Goal: Transaction & Acquisition: Purchase product/service

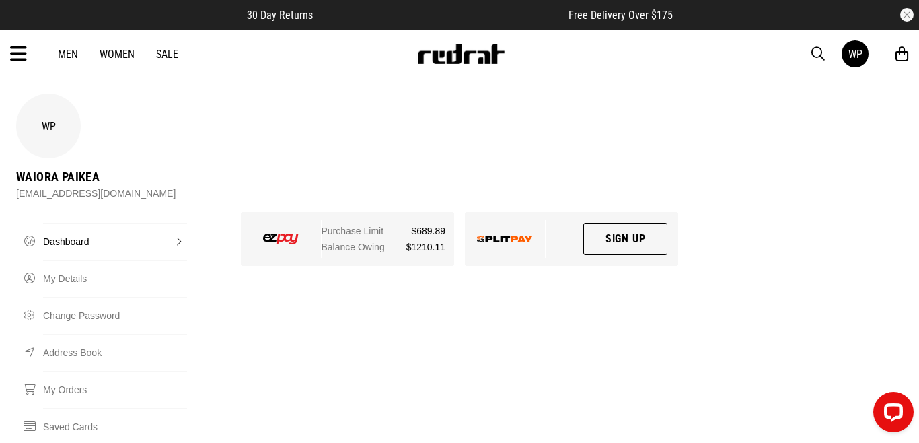
click at [70, 55] on link "Men" at bounding box center [68, 54] width 20 height 13
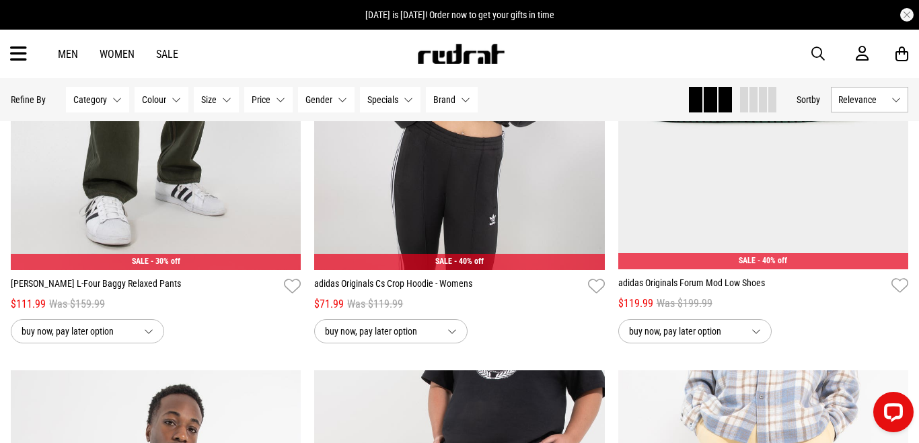
click at [693, 96] on span at bounding box center [695, 100] width 13 height 26
click at [742, 97] on span at bounding box center [744, 100] width 8 height 26
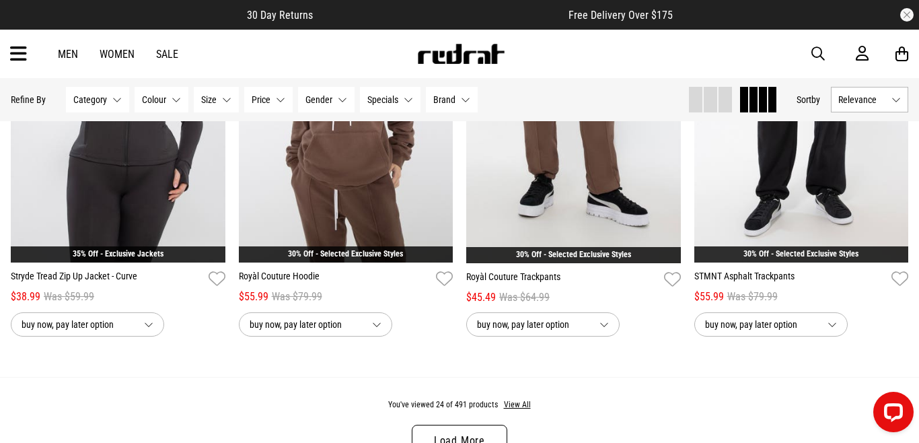
scroll to position [2578, 0]
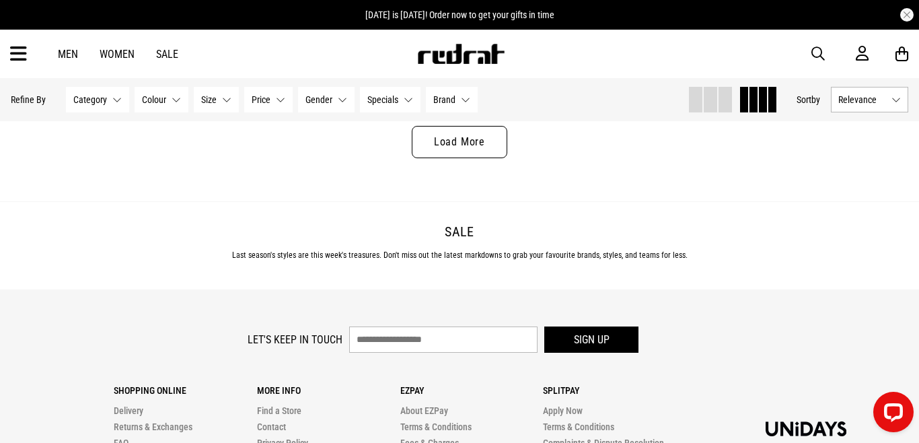
click at [470, 143] on link "Load More" at bounding box center [460, 142] width 96 height 32
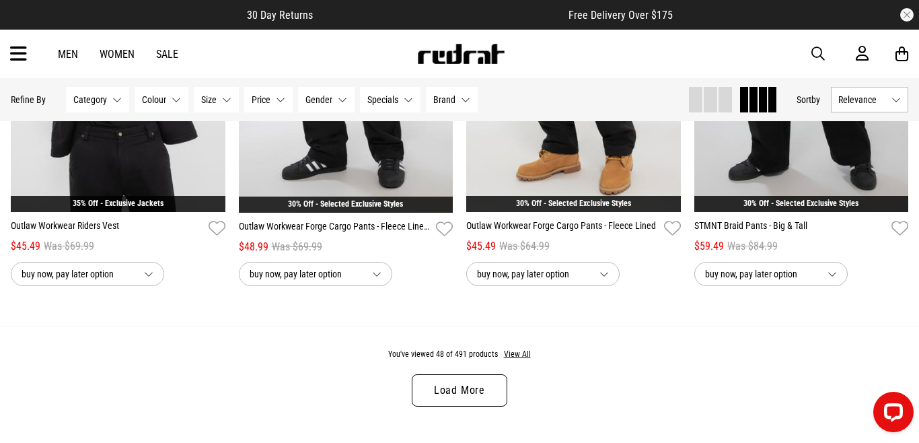
scroll to position [4784, 0]
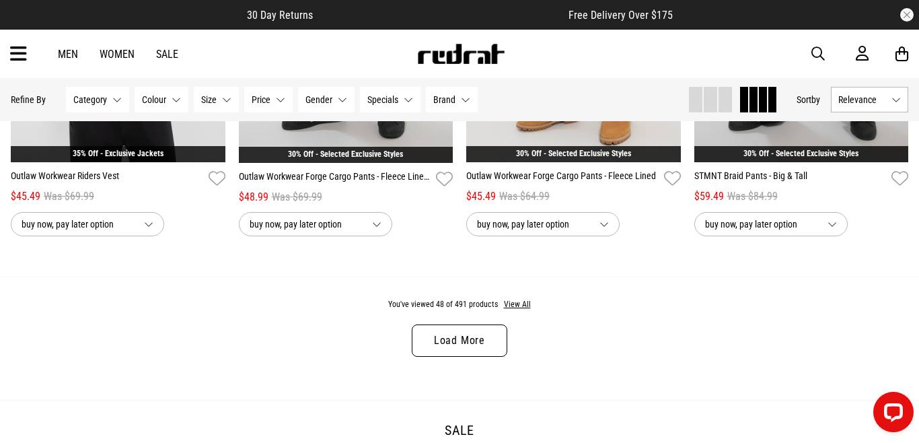
click at [434, 333] on link "Load More" at bounding box center [460, 340] width 96 height 32
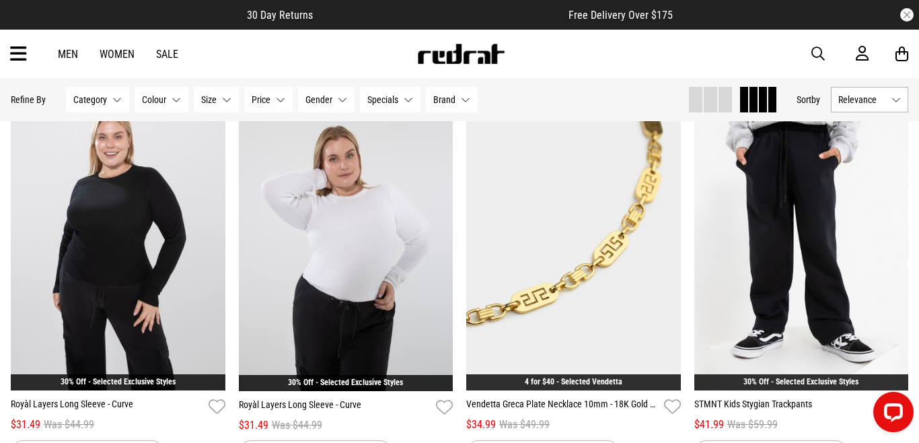
scroll to position [3945, 0]
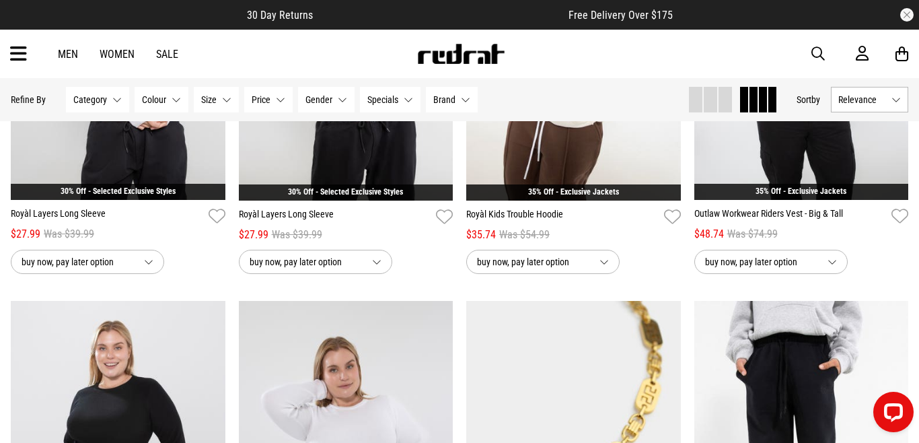
click at [857, 98] on span "Relevance" at bounding box center [862, 99] width 48 height 11
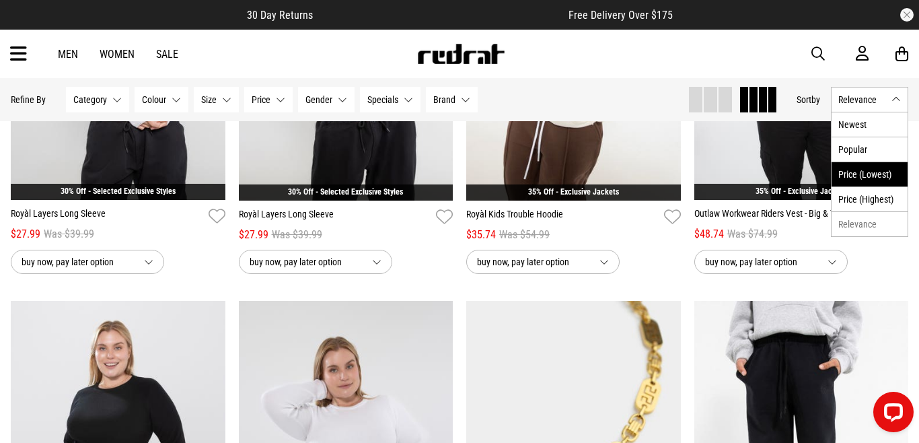
click at [849, 166] on li "Price (Lowest)" at bounding box center [870, 173] width 76 height 25
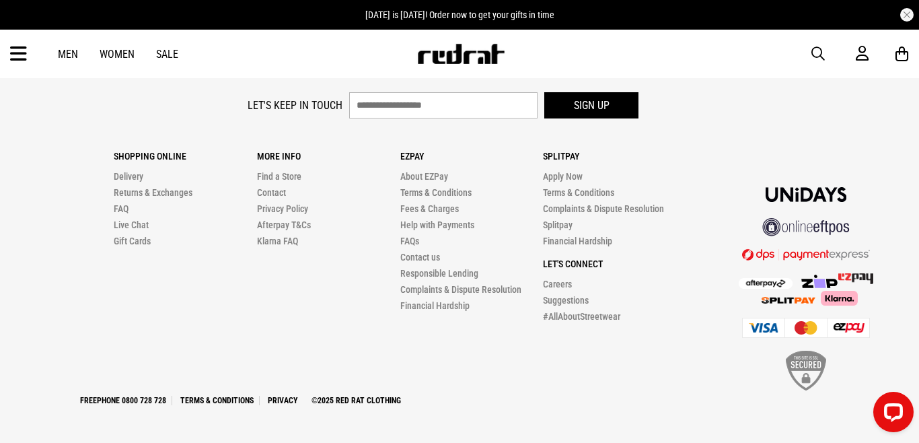
click at [20, 55] on icon at bounding box center [18, 54] width 17 height 22
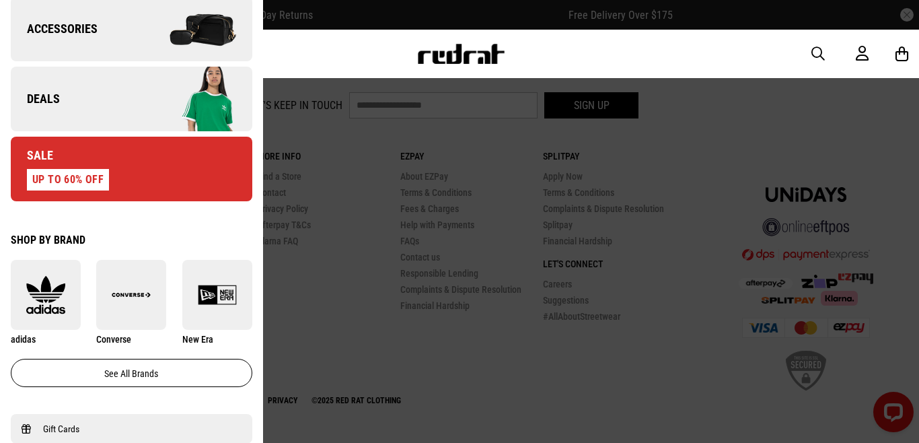
scroll to position [551, 0]
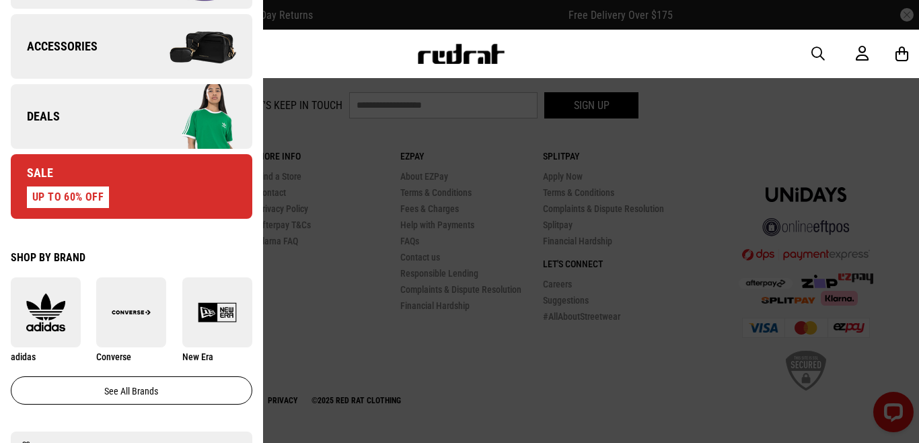
click at [144, 186] on link "Sale UP TO 60% OFF" at bounding box center [132, 186] width 242 height 65
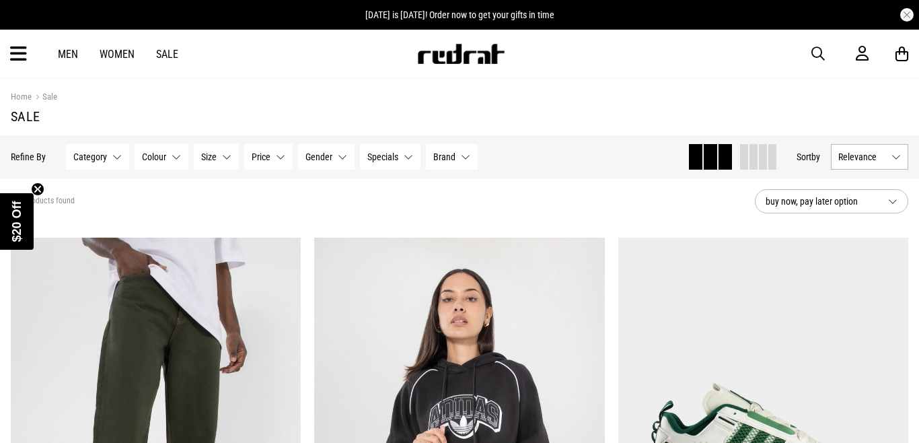
click at [868, 158] on span "Relevance" at bounding box center [862, 156] width 48 height 11
click at [848, 227] on li "Price (Lowest)" at bounding box center [870, 231] width 76 height 25
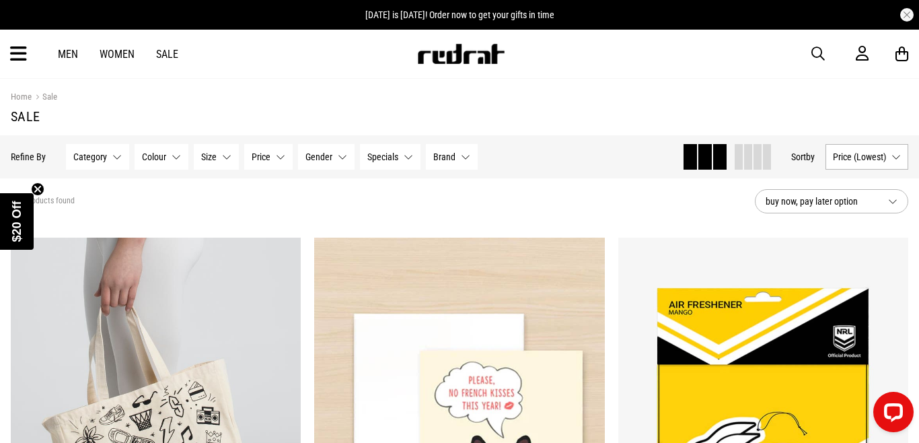
click at [754, 161] on span at bounding box center [758, 157] width 8 height 26
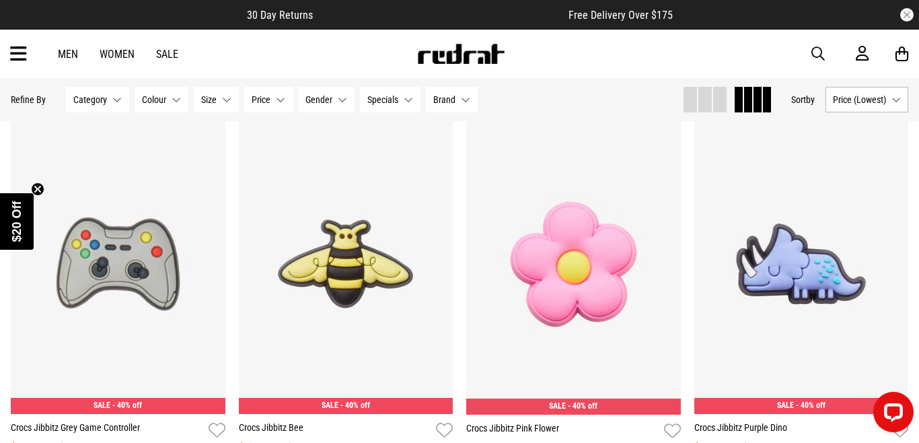
scroll to position [2359, 0]
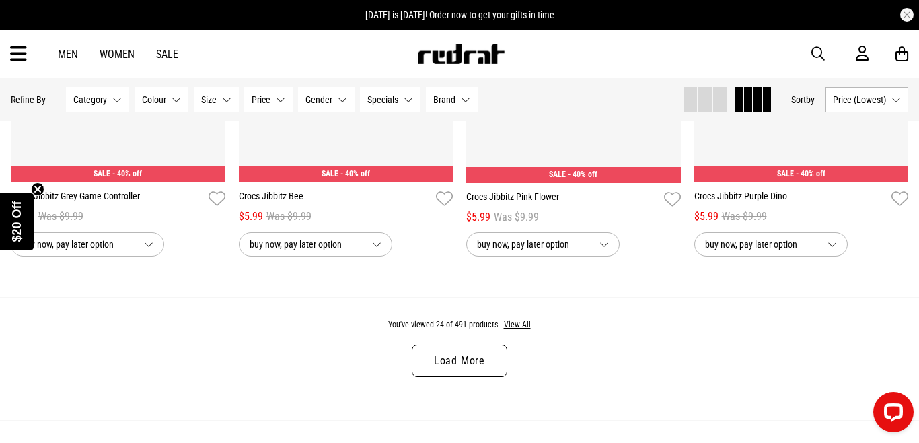
click at [482, 351] on link "Load More" at bounding box center [460, 361] width 96 height 32
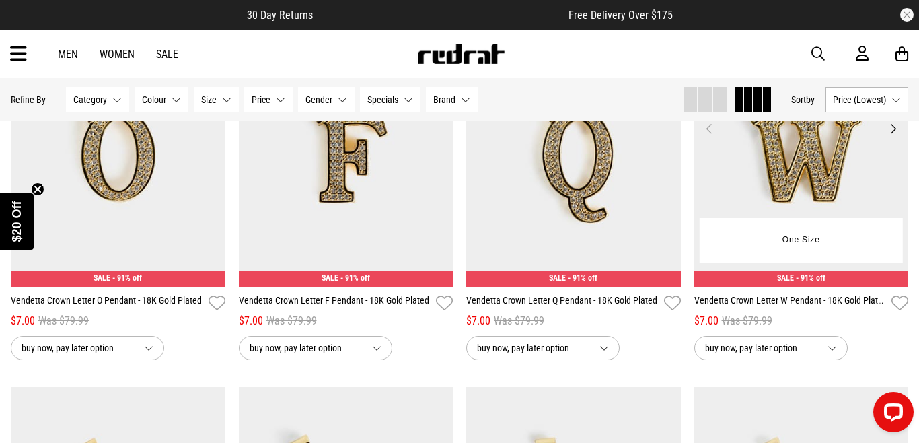
scroll to position [3460, 0]
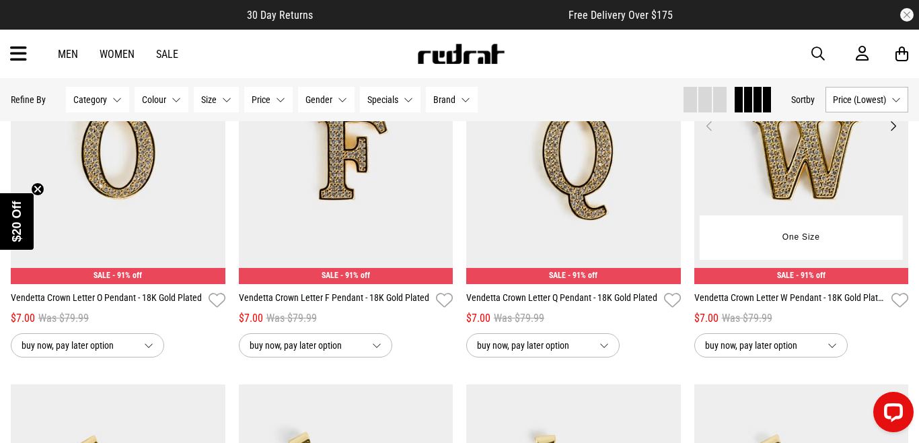
click at [818, 192] on img at bounding box center [801, 134] width 215 height 301
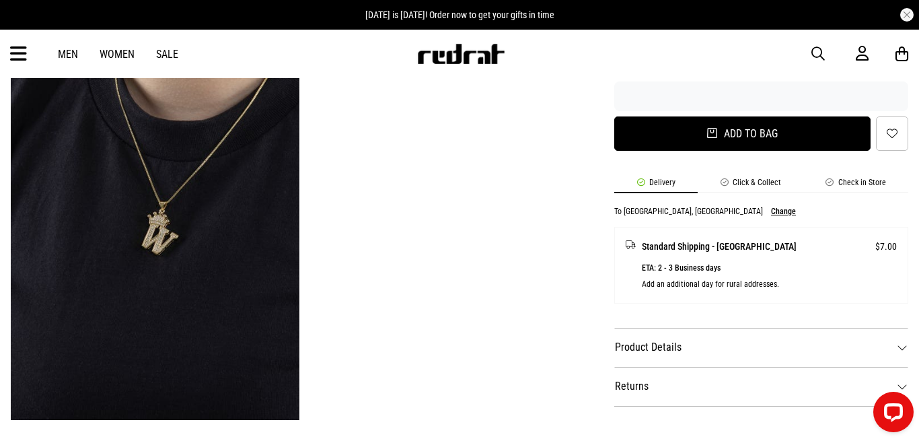
click at [719, 122] on button "Add to bag" at bounding box center [742, 133] width 256 height 34
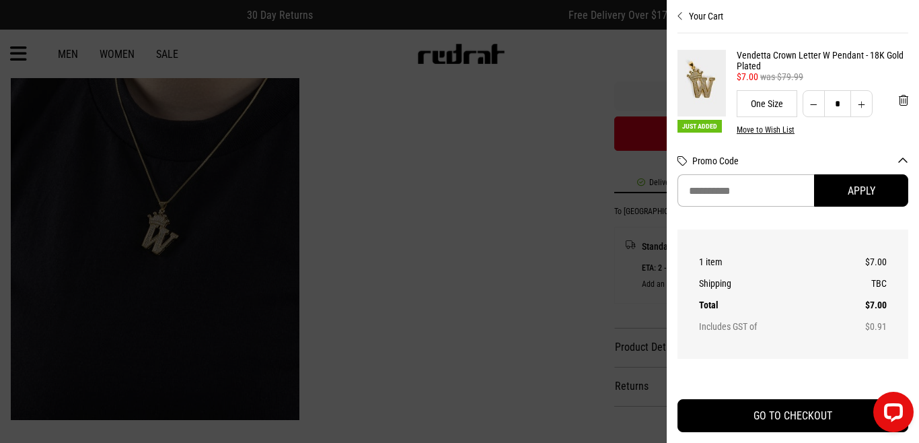
click at [678, 13] on icon "Close cart preview" at bounding box center [681, 16] width 6 height 11
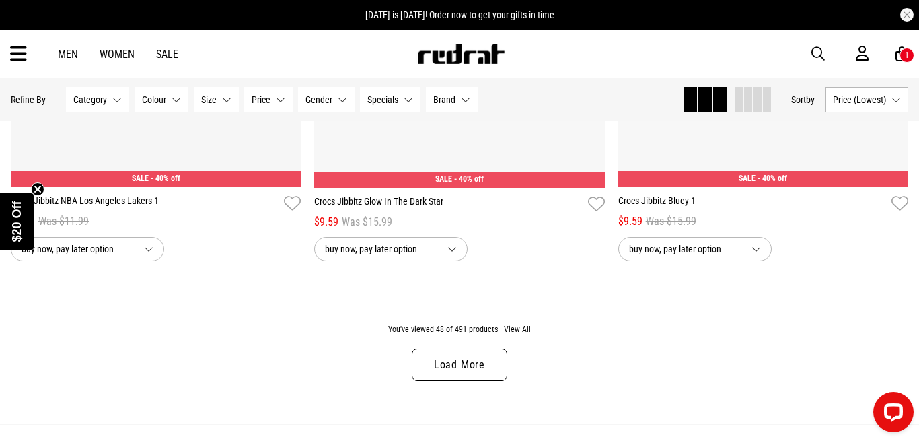
scroll to position [4084, 0]
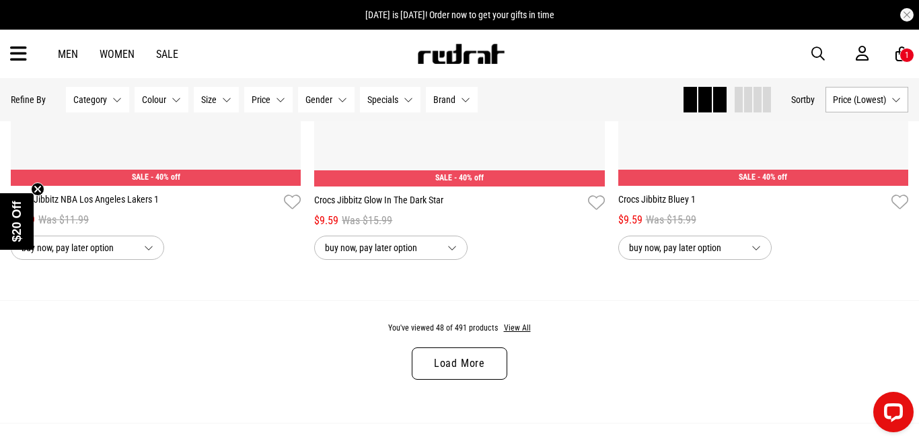
click at [466, 359] on link "Load More" at bounding box center [460, 363] width 96 height 32
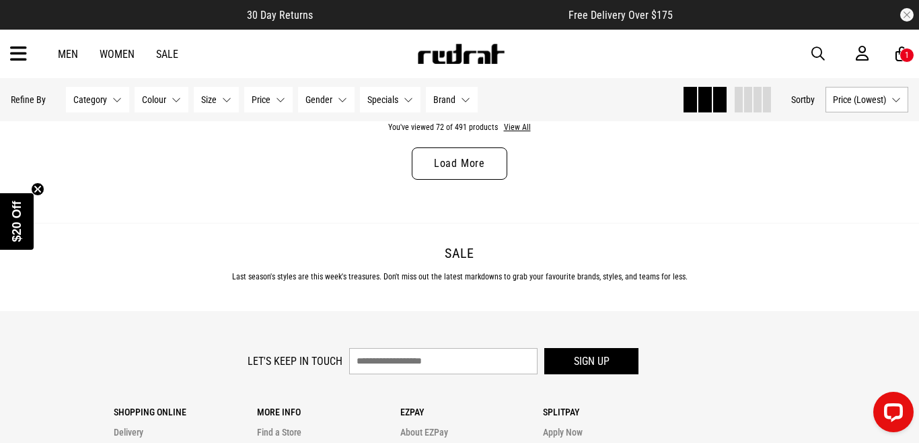
scroll to position [8338, 0]
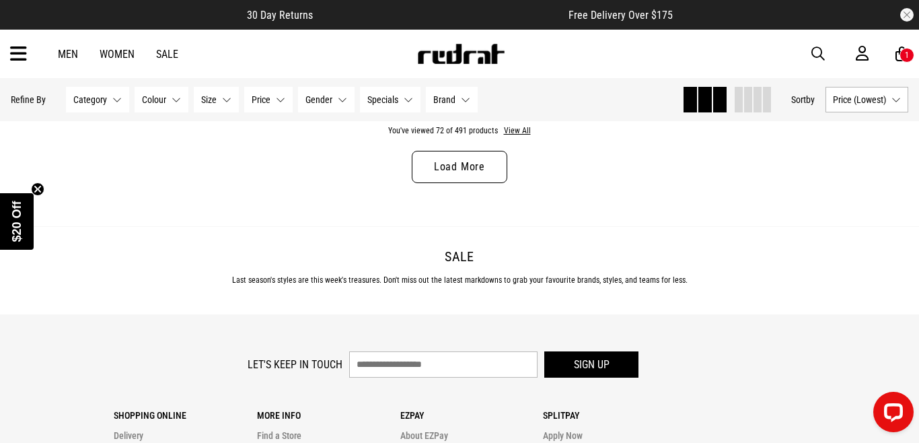
click at [476, 172] on link "Load More" at bounding box center [460, 167] width 96 height 32
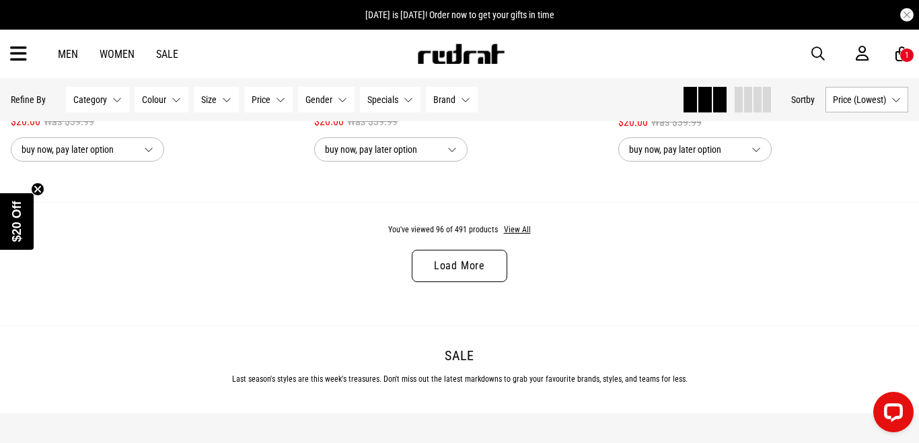
scroll to position [12332, 0]
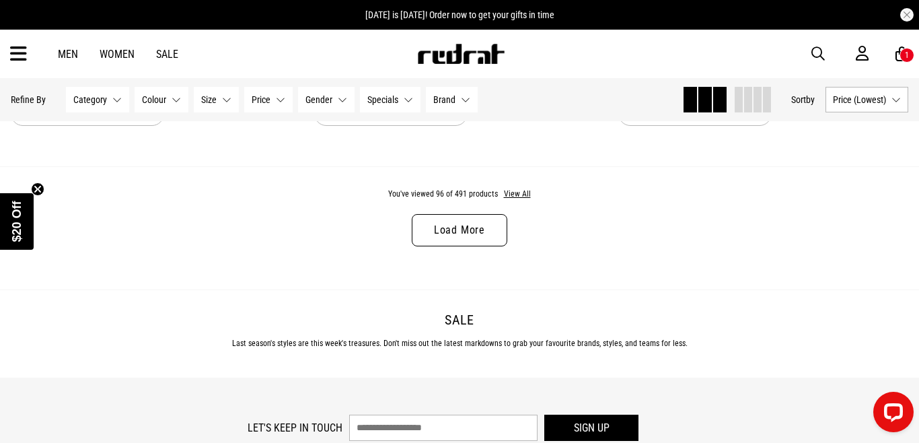
click at [479, 237] on link "Load More" at bounding box center [460, 230] width 96 height 32
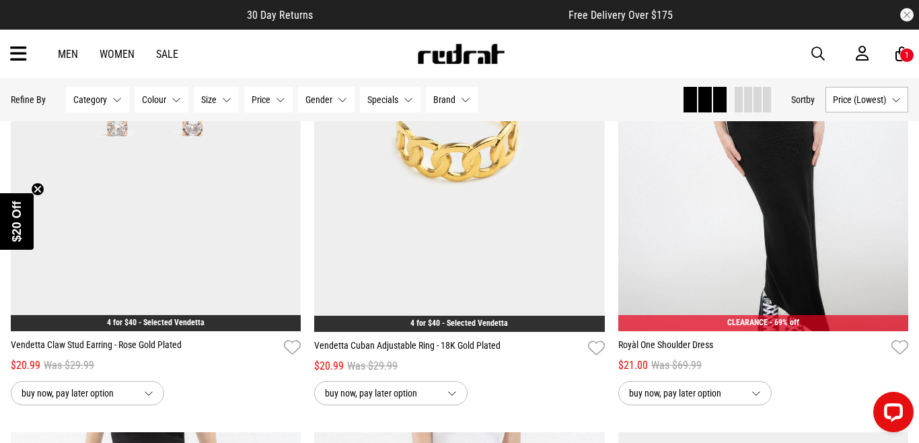
scroll to position [14575, 0]
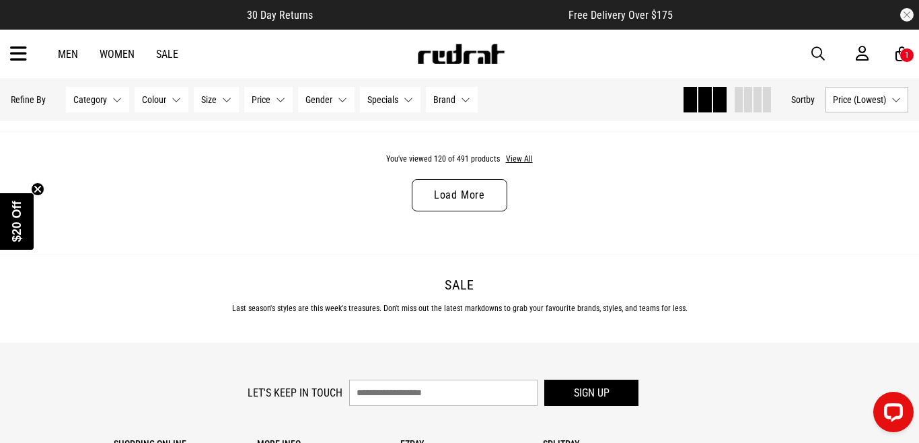
scroll to position [4248, 0]
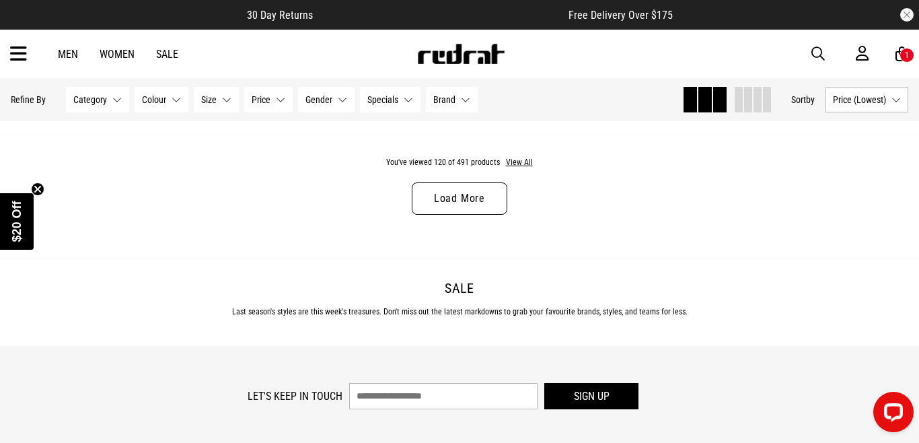
click at [493, 201] on link "Load More" at bounding box center [460, 198] width 96 height 32
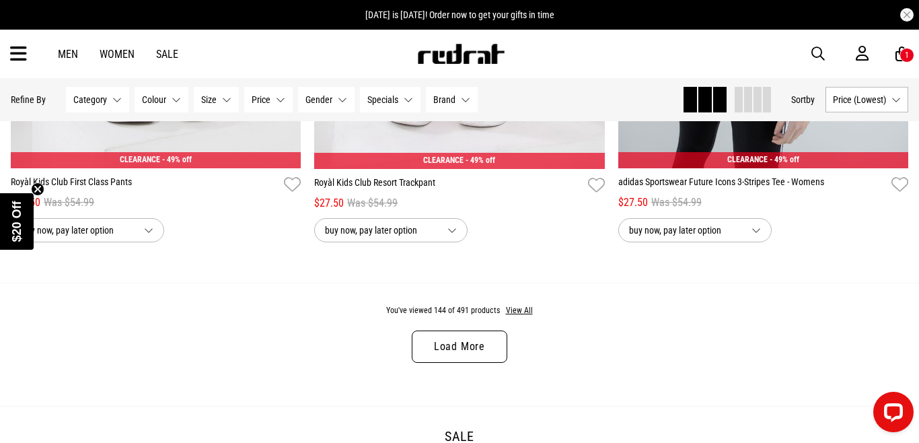
scroll to position [8160, 0]
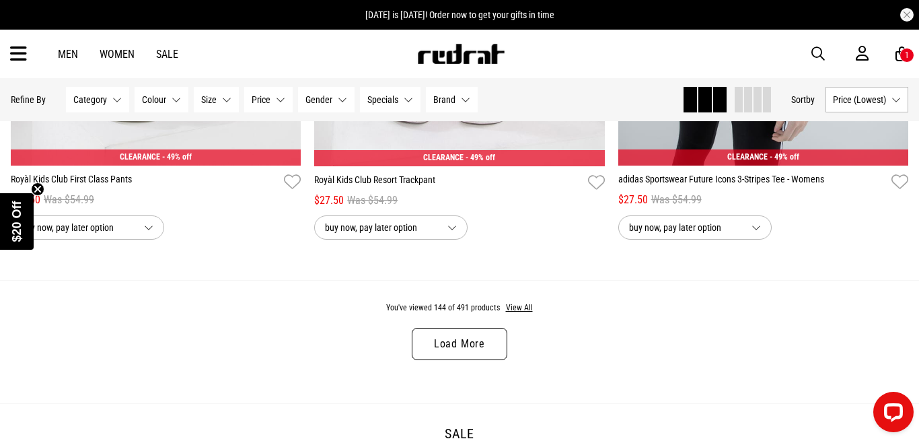
click at [482, 336] on link "Load More" at bounding box center [460, 344] width 96 height 32
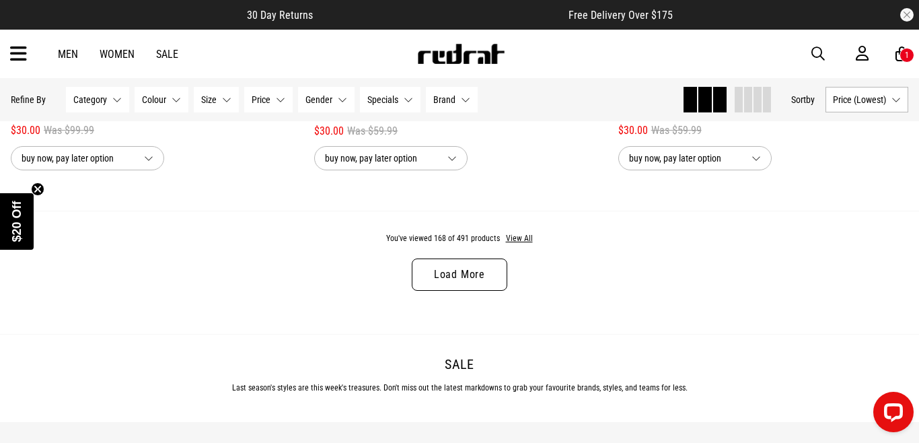
scroll to position [12310, 0]
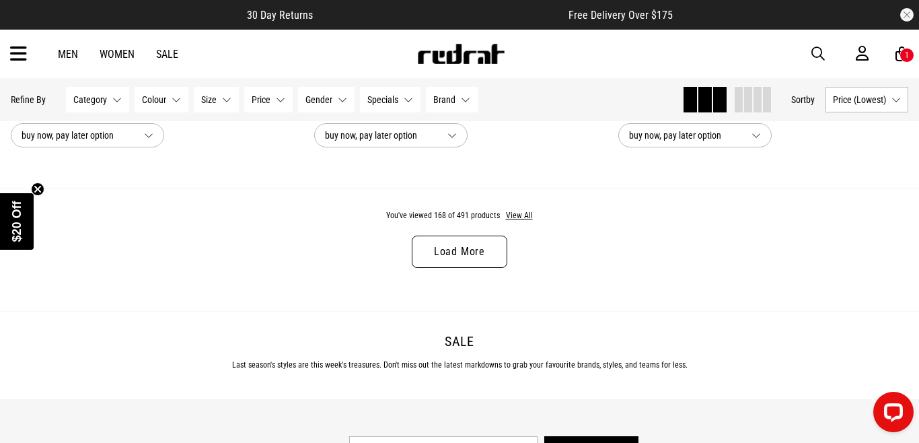
click at [476, 263] on link "Load More" at bounding box center [460, 252] width 96 height 32
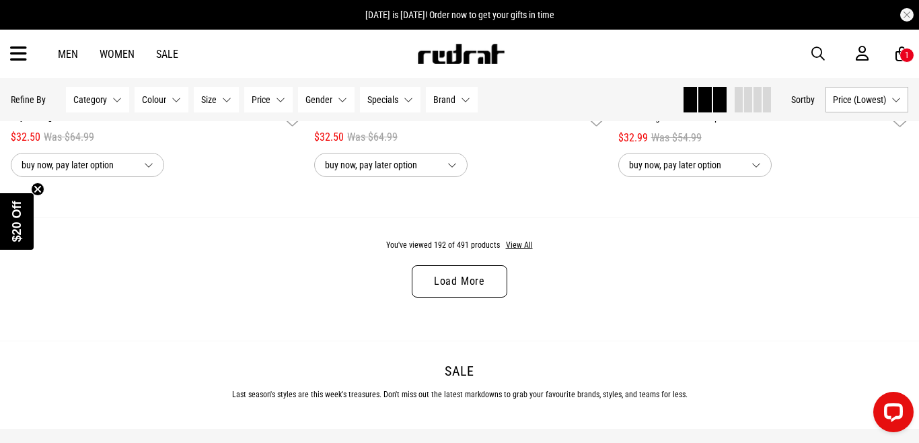
scroll to position [16349, 0]
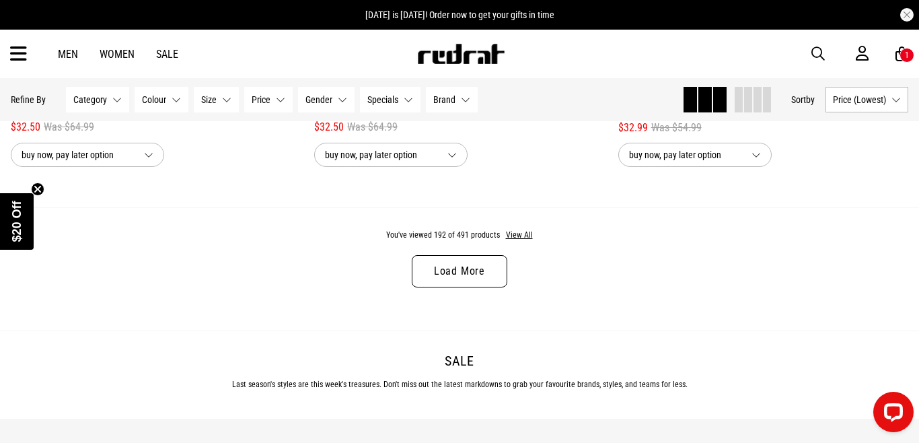
click at [472, 270] on link "Load More" at bounding box center [460, 271] width 96 height 32
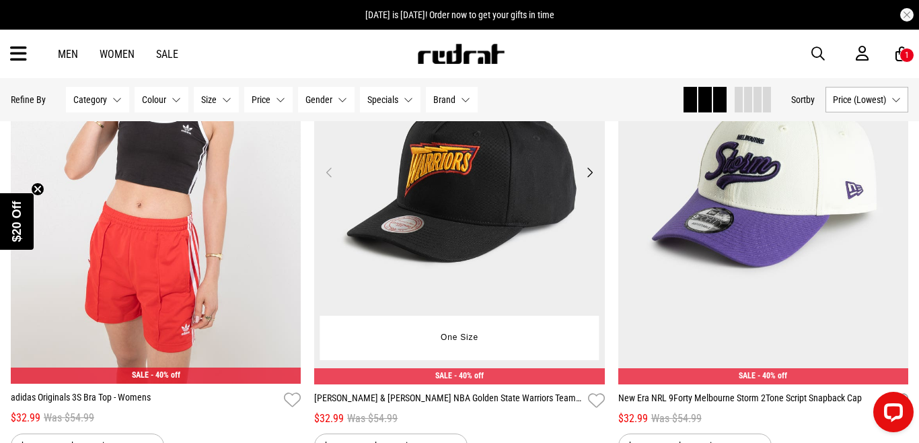
scroll to position [16578, 0]
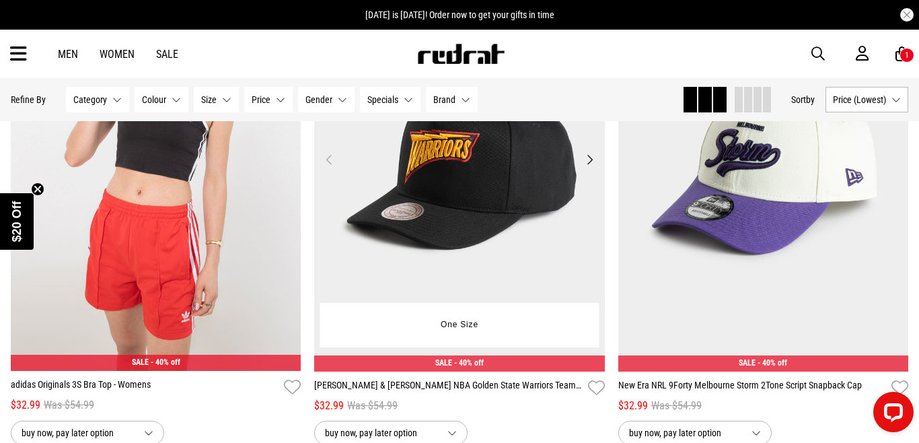
click at [592, 157] on button "Next" at bounding box center [589, 159] width 17 height 16
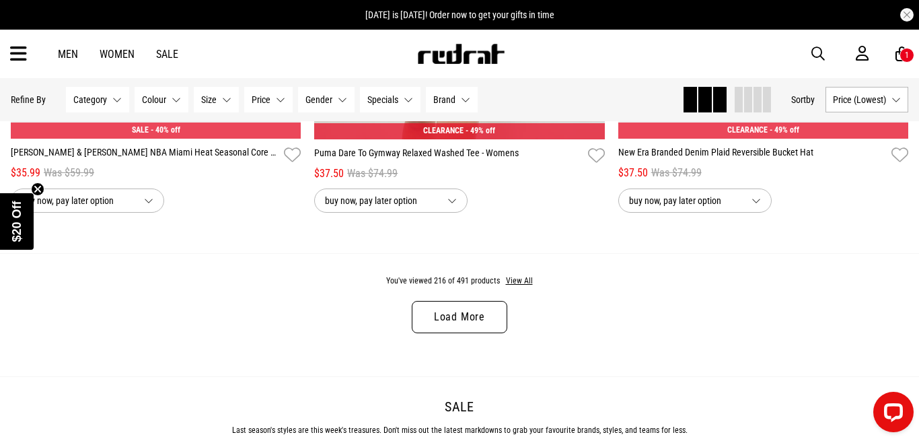
scroll to position [20367, 0]
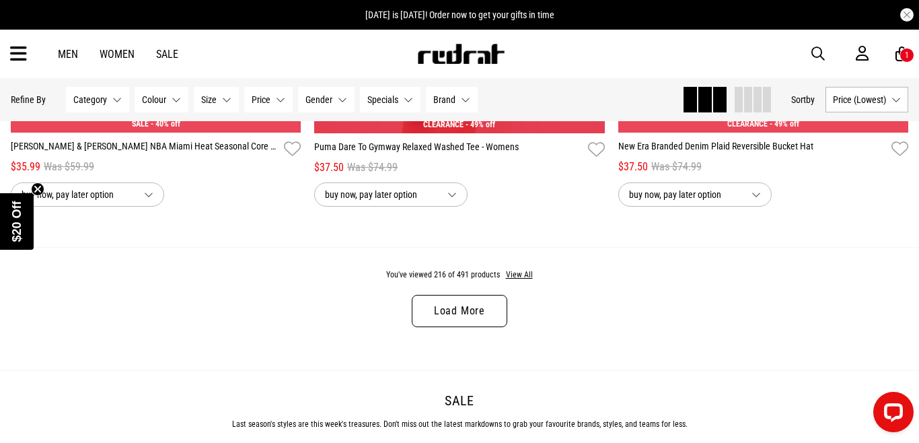
click at [440, 302] on link "Load More" at bounding box center [460, 311] width 96 height 32
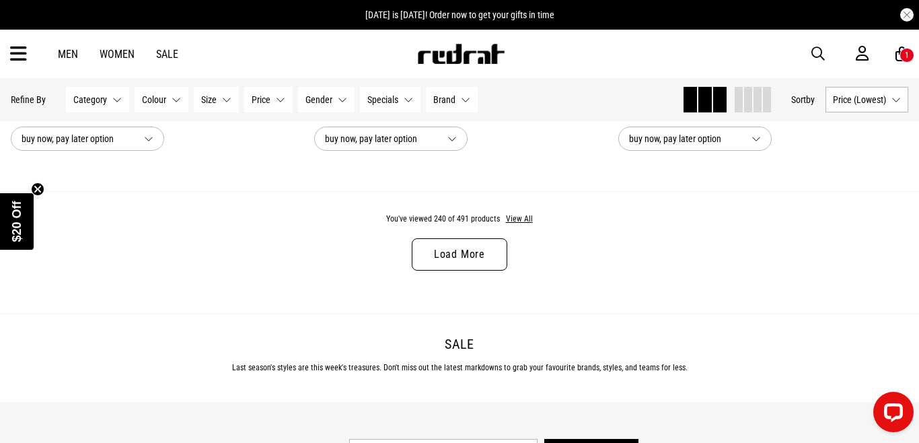
scroll to position [24472, 0]
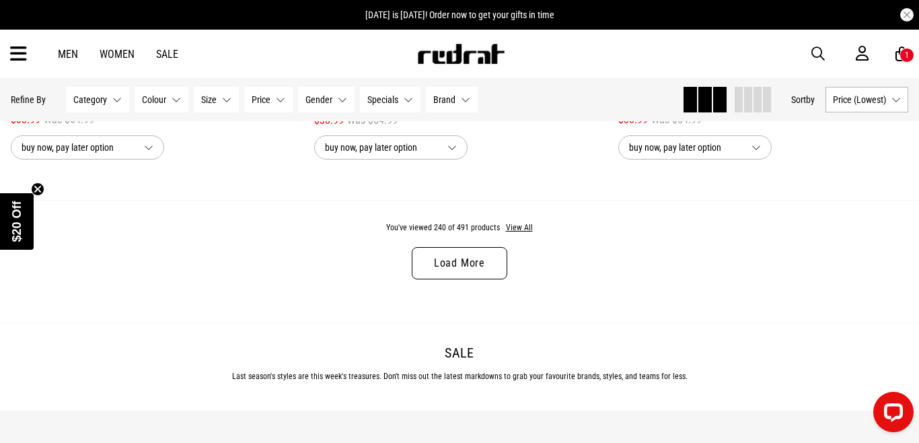
click at [464, 284] on div "You've viewed 240 of 491 products View All Load More" at bounding box center [459, 261] width 919 height 123
click at [464, 254] on link "Load More" at bounding box center [460, 263] width 96 height 32
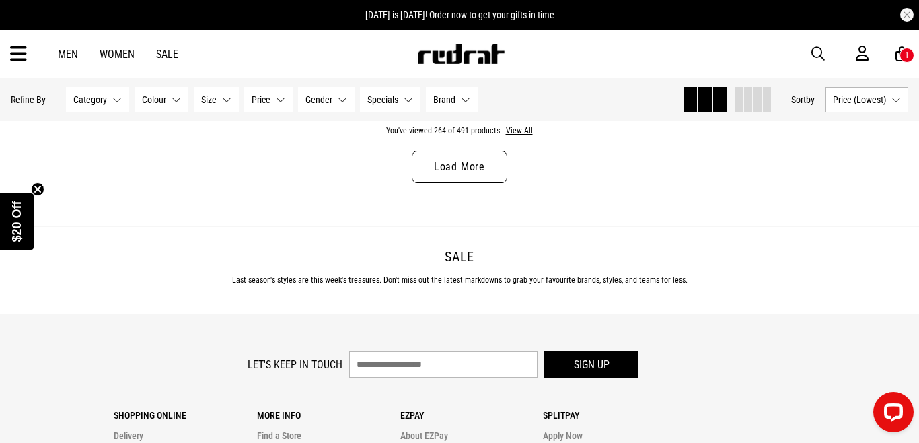
scroll to position [28612, 0]
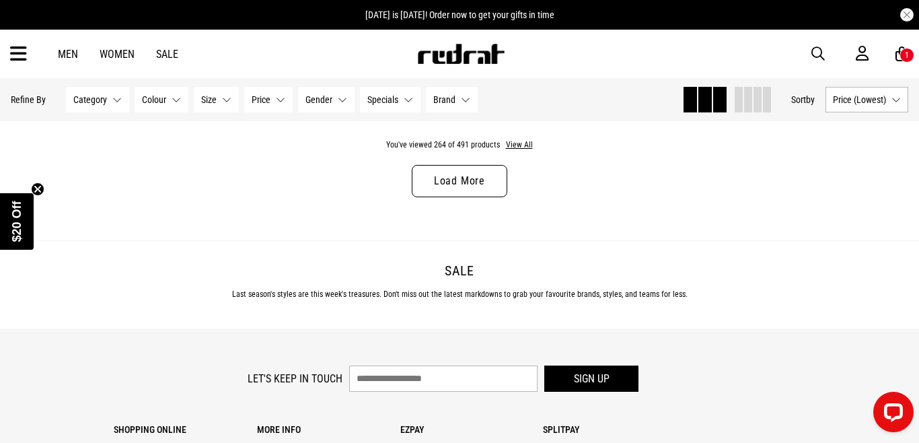
click at [491, 181] on link "Load More" at bounding box center [460, 181] width 96 height 32
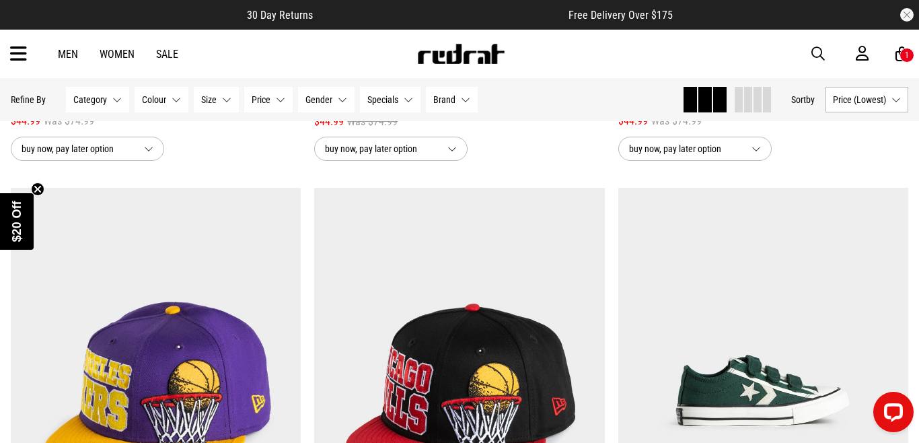
scroll to position [30583, 0]
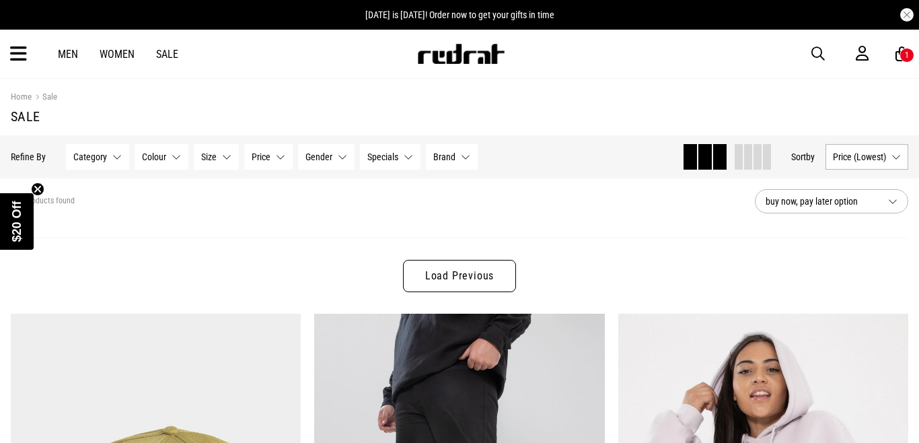
scroll to position [2190, 0]
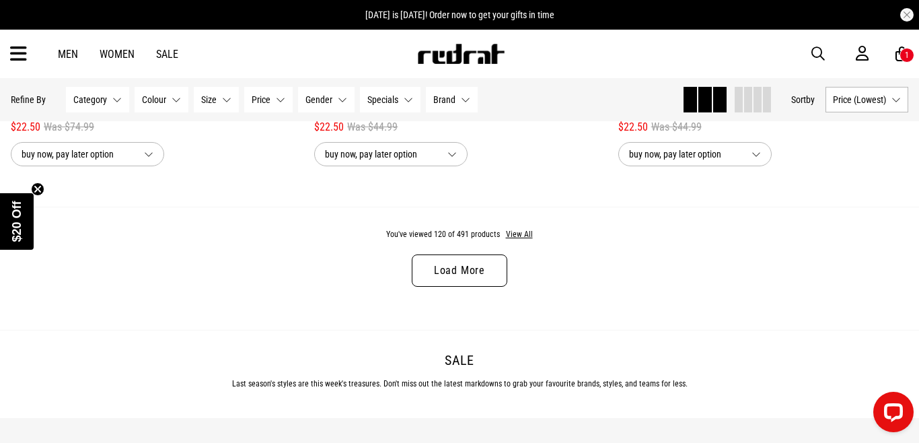
scroll to position [4173, 0]
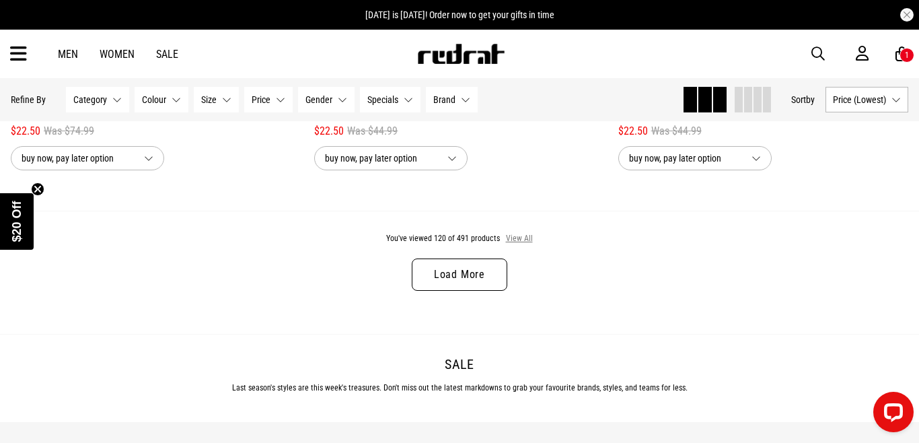
click at [511, 240] on button "View All" at bounding box center [519, 239] width 28 height 12
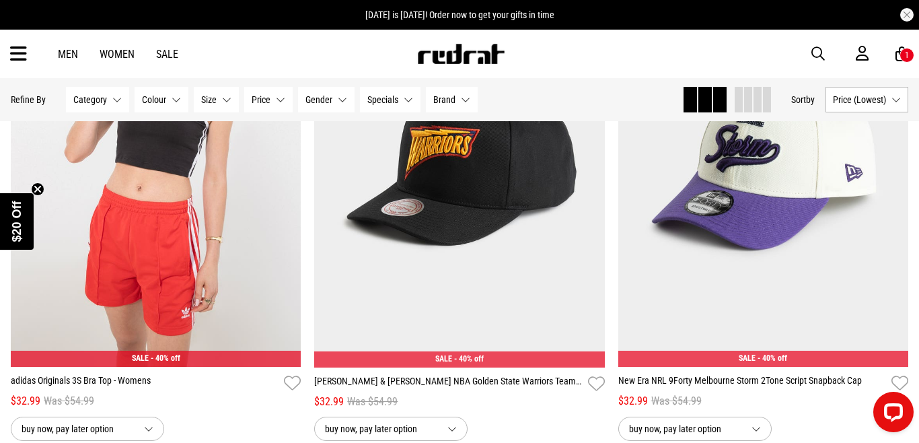
scroll to position [16580, 0]
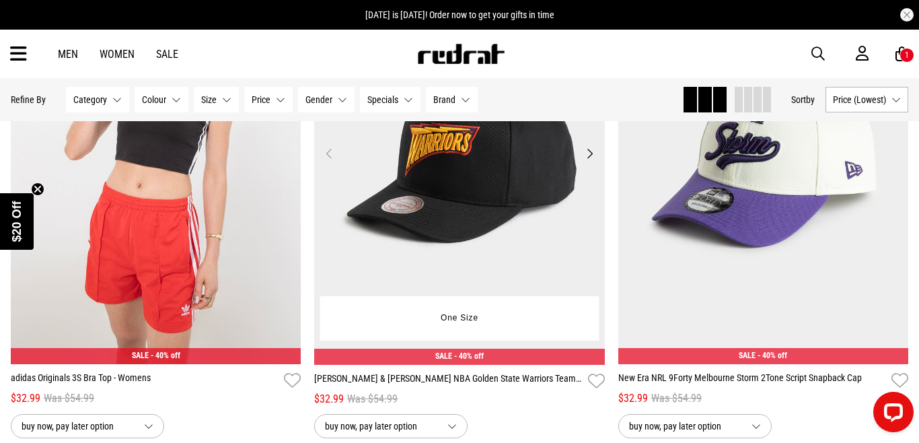
click at [596, 153] on button "Next" at bounding box center [589, 153] width 17 height 16
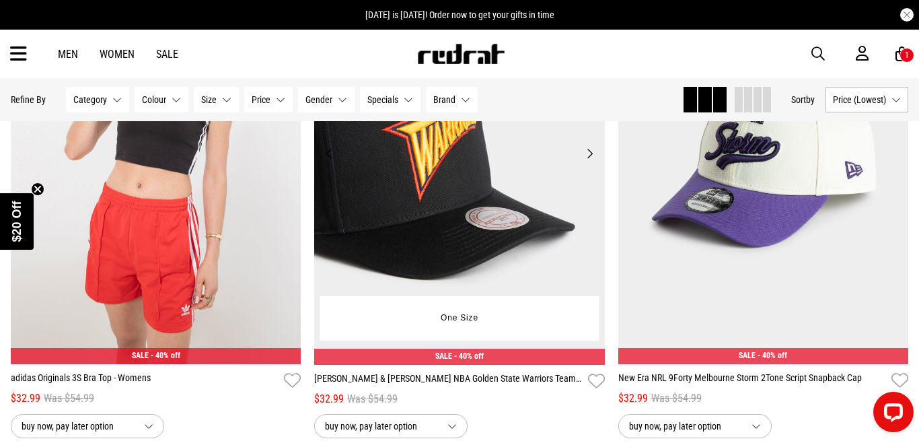
click at [594, 153] on button "Next" at bounding box center [589, 153] width 17 height 16
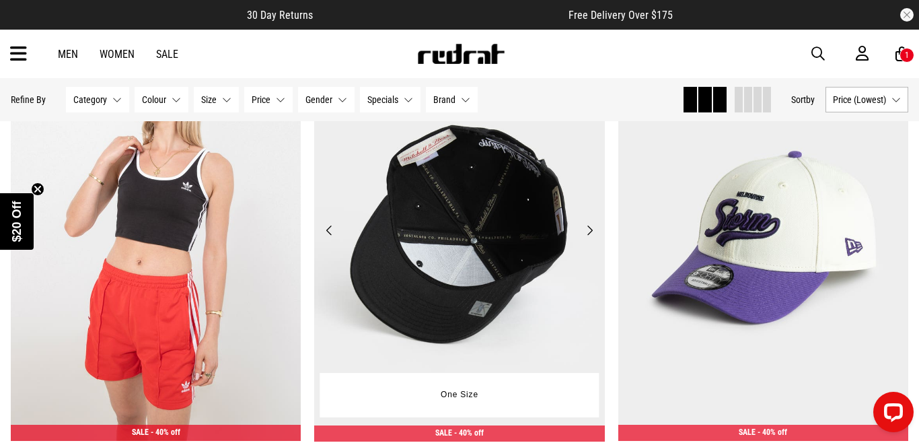
scroll to position [16503, 0]
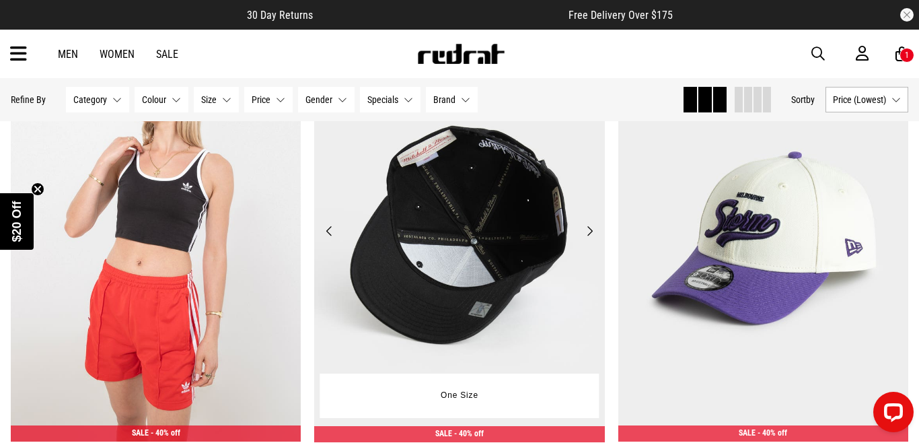
click at [585, 227] on button "Next" at bounding box center [589, 231] width 17 height 16
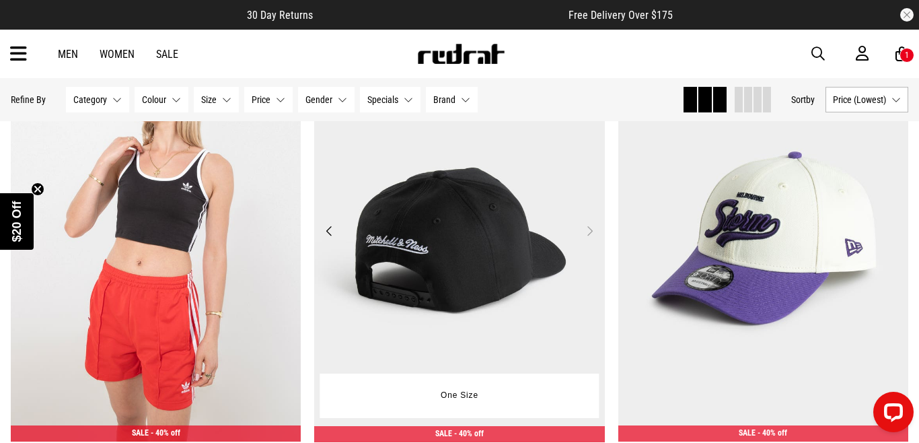
click at [585, 228] on button "Next" at bounding box center [589, 231] width 17 height 16
click at [590, 234] on button "Next" at bounding box center [589, 231] width 17 height 16
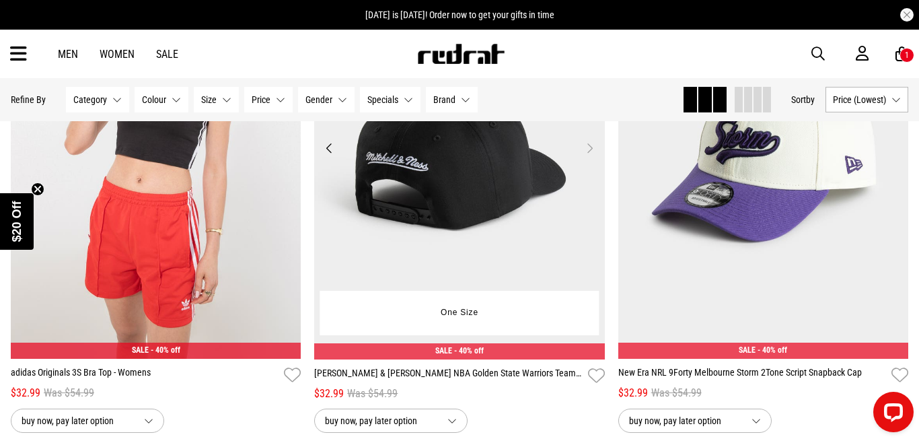
scroll to position [16599, 0]
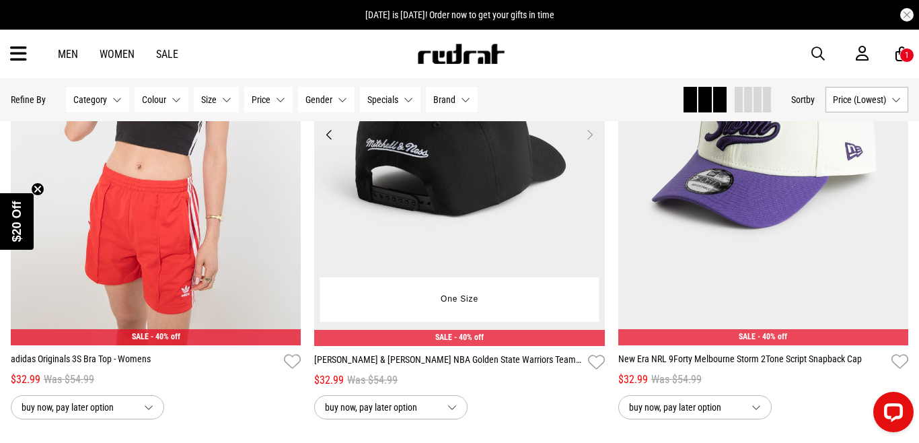
click at [466, 220] on img at bounding box center [459, 142] width 291 height 407
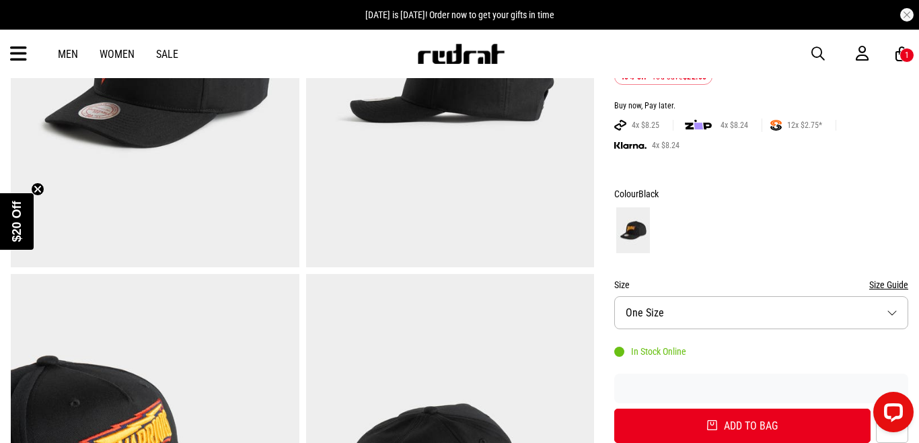
scroll to position [257, 0]
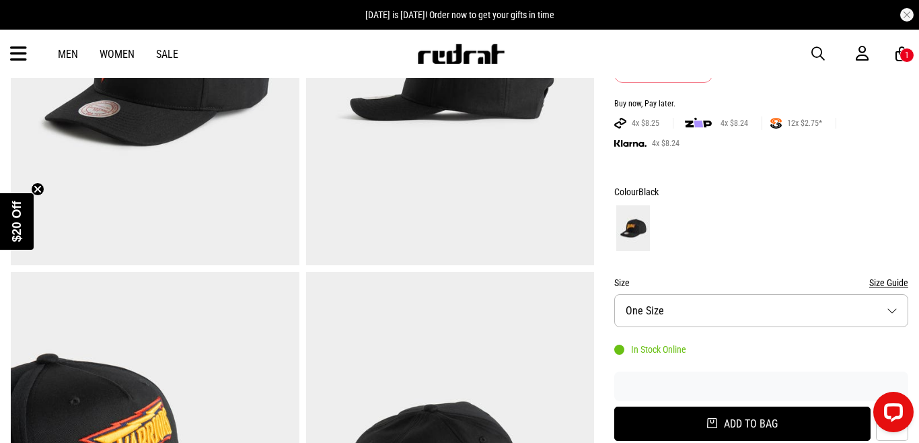
click at [707, 406] on button "Add to bag" at bounding box center [742, 423] width 256 height 34
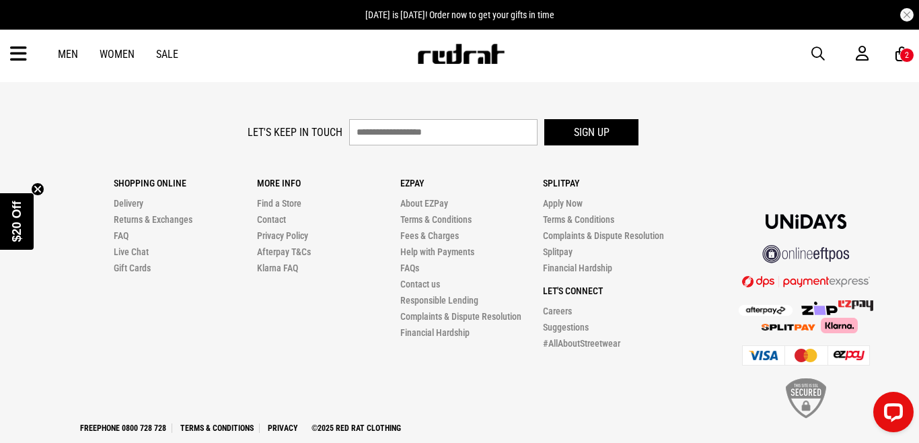
scroll to position [4540, 0]
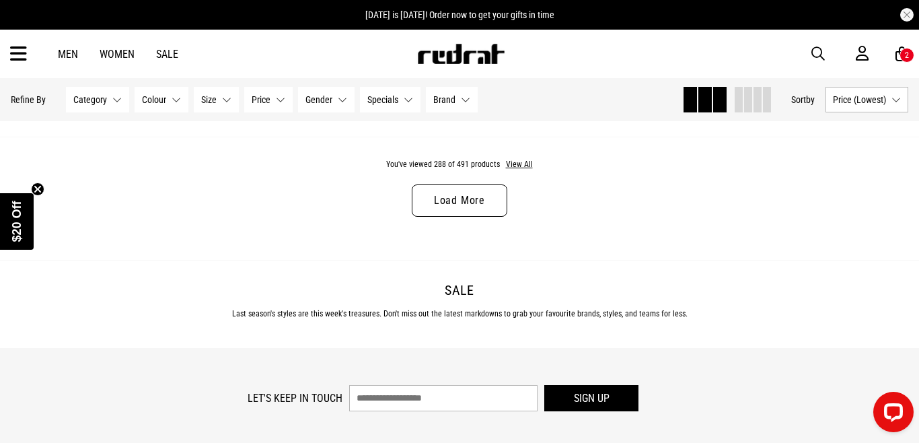
scroll to position [4241, 0]
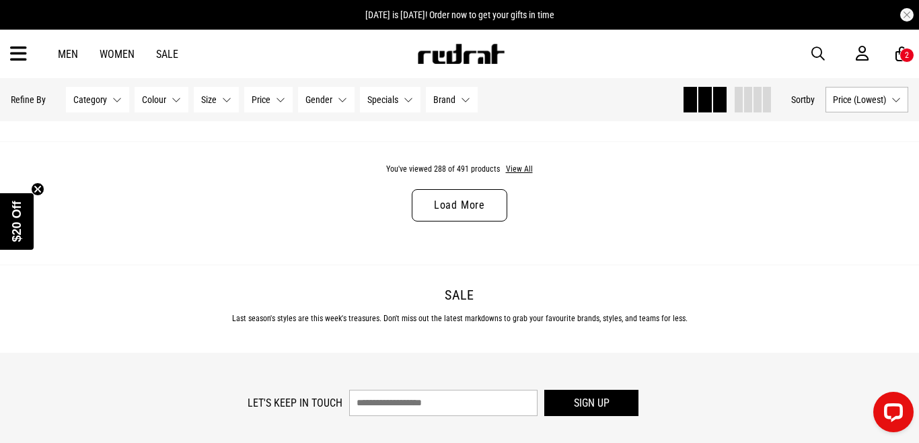
click at [464, 207] on link "Load More" at bounding box center [460, 205] width 96 height 32
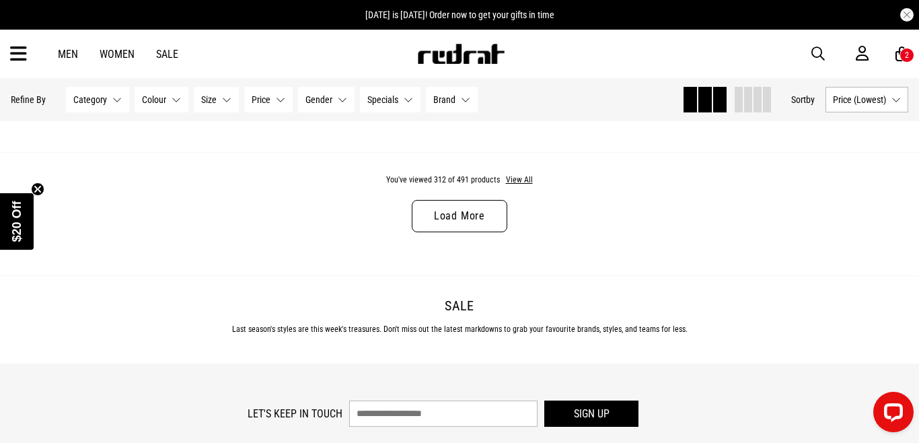
scroll to position [8279, 0]
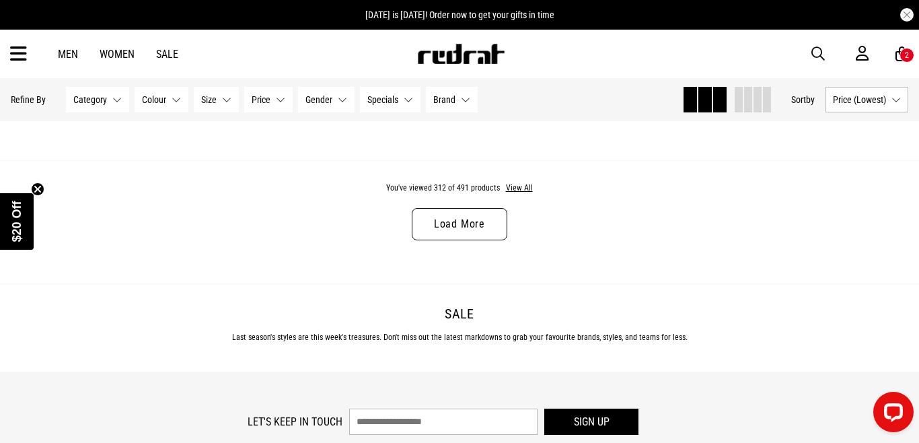
click at [474, 229] on link "Load More" at bounding box center [460, 224] width 96 height 32
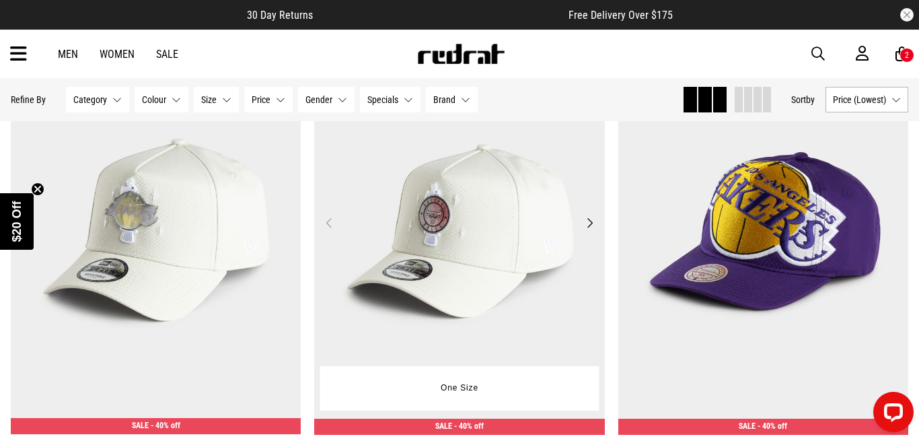
scroll to position [8909, 0]
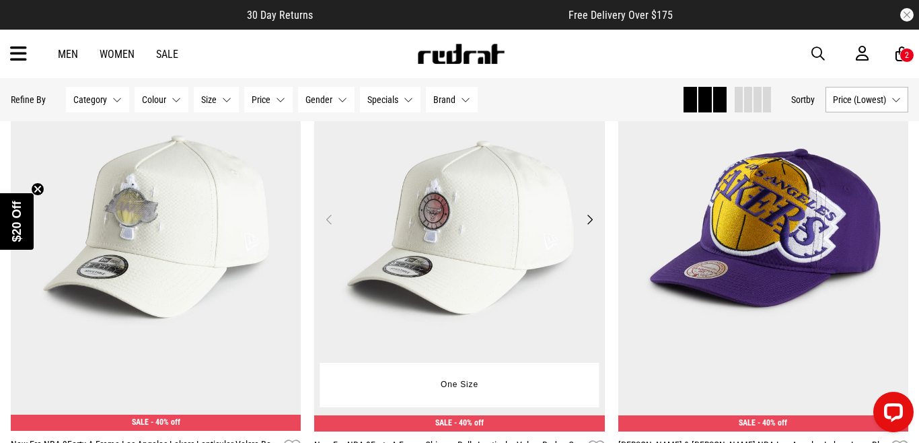
click at [591, 219] on button "Next" at bounding box center [589, 219] width 17 height 16
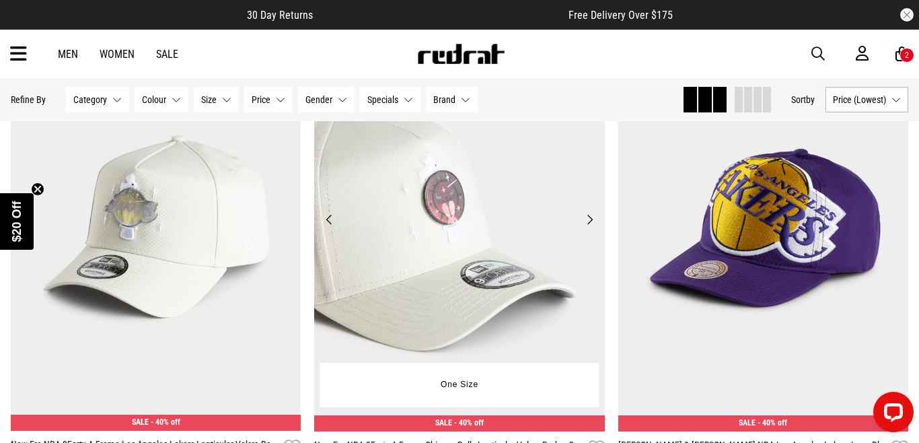
click at [591, 219] on button "Next" at bounding box center [589, 219] width 17 height 16
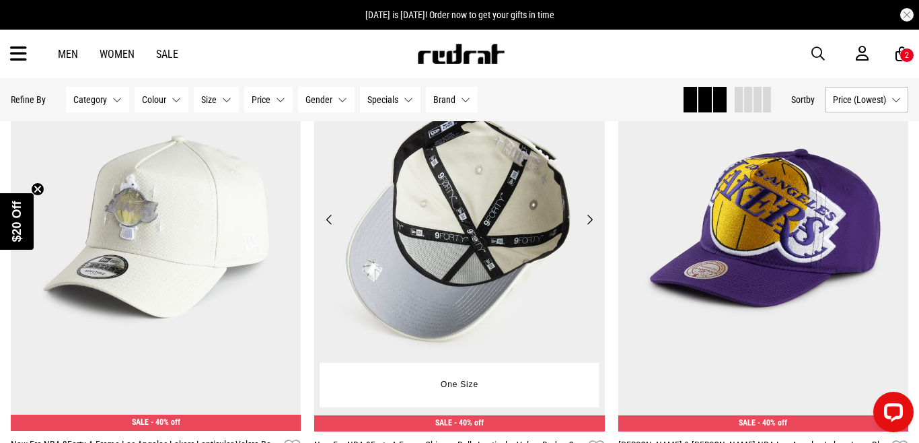
click at [591, 219] on button "Next" at bounding box center [589, 219] width 17 height 16
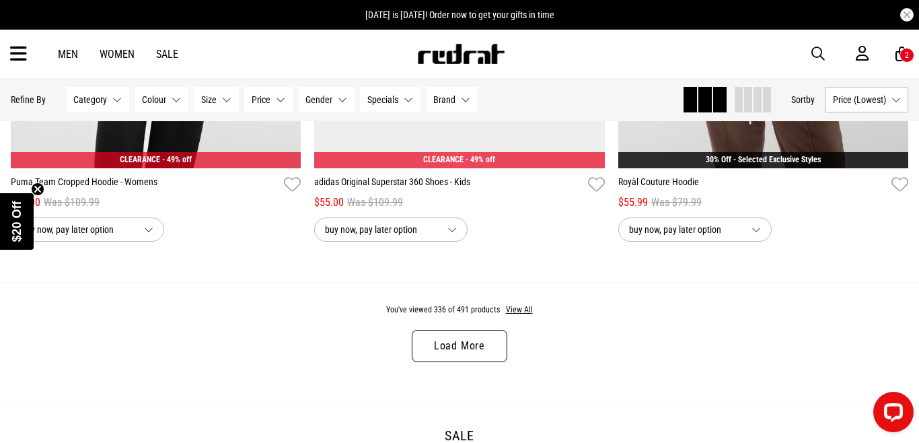
scroll to position [12373, 0]
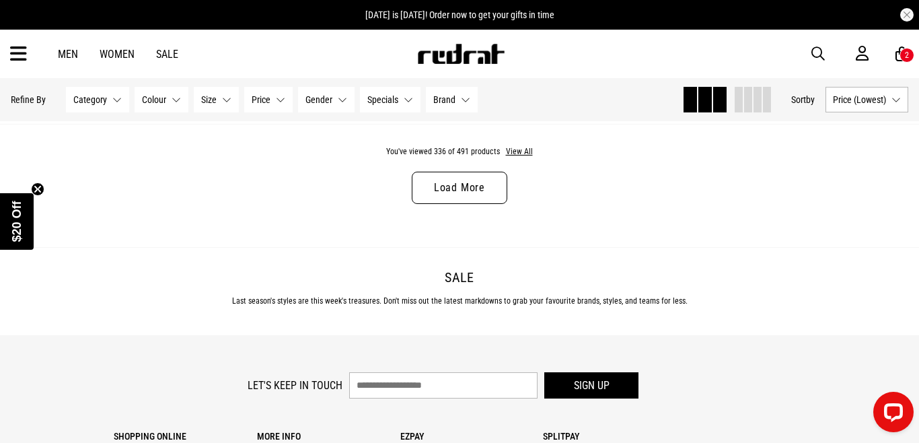
click at [481, 185] on link "Load More" at bounding box center [460, 188] width 96 height 32
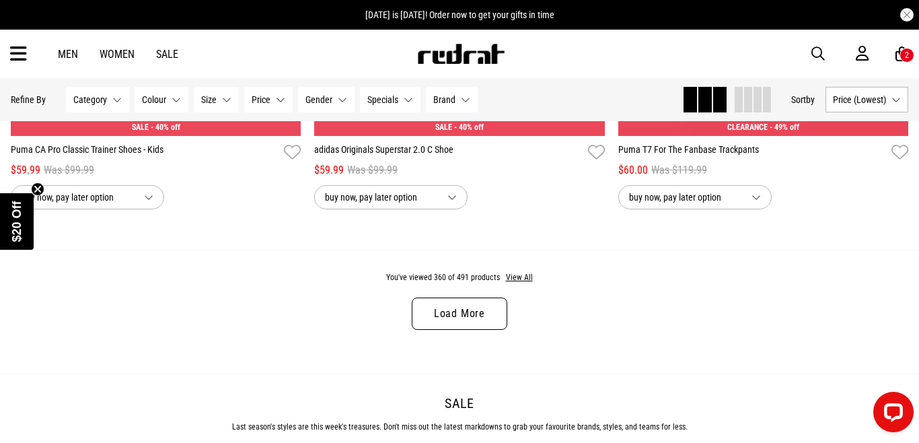
scroll to position [16333, 0]
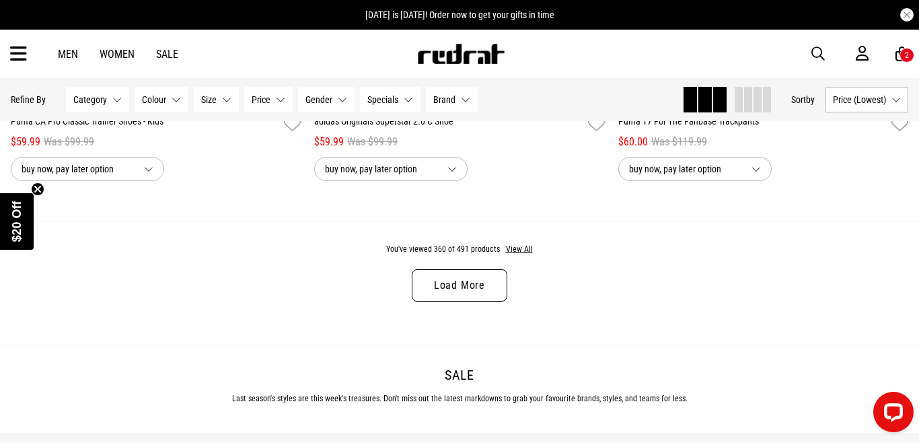
click at [478, 280] on link "Load More" at bounding box center [460, 285] width 96 height 32
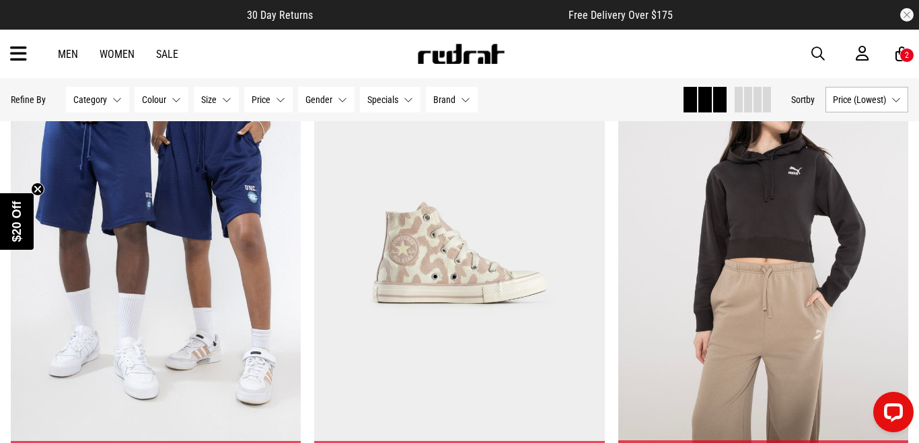
scroll to position [7766, 0]
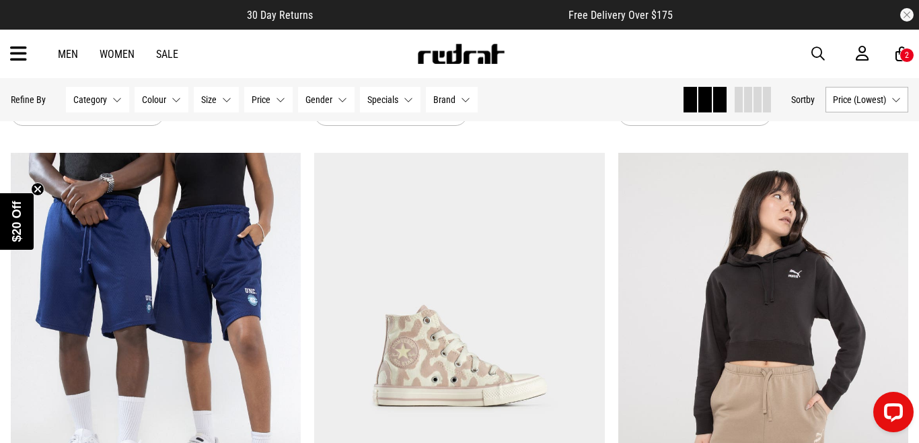
click at [14, 55] on icon at bounding box center [18, 54] width 17 height 22
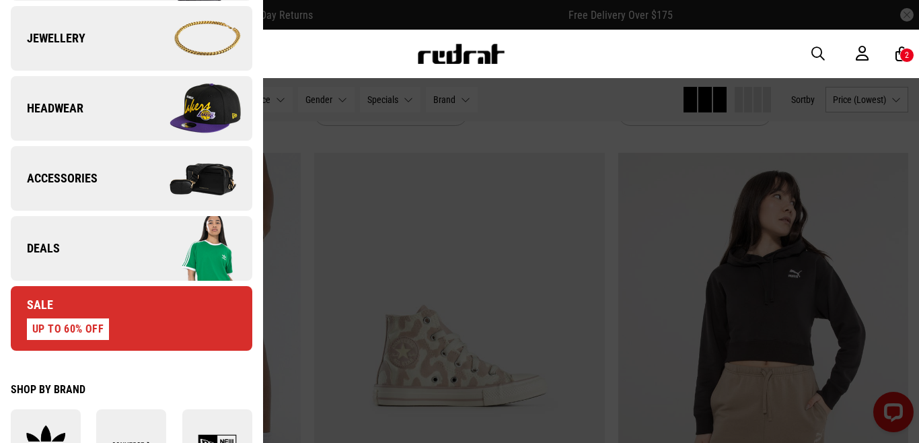
scroll to position [509, 0]
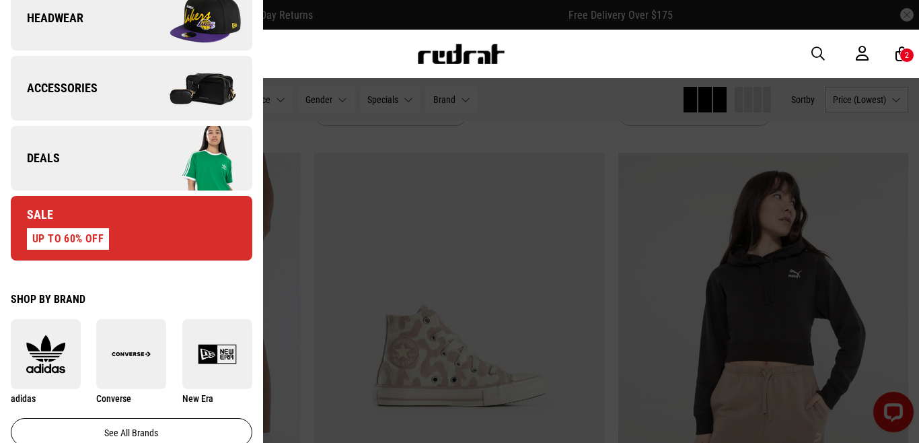
click at [71, 161] on link "Deals" at bounding box center [132, 158] width 242 height 65
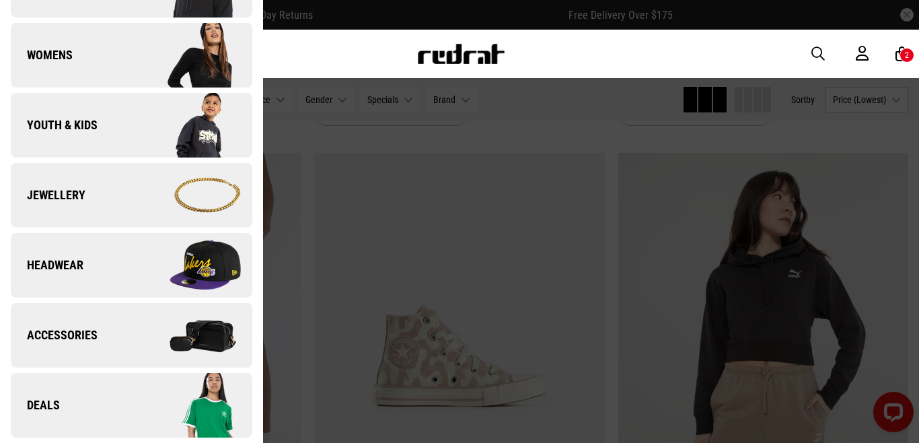
scroll to position [0, 0]
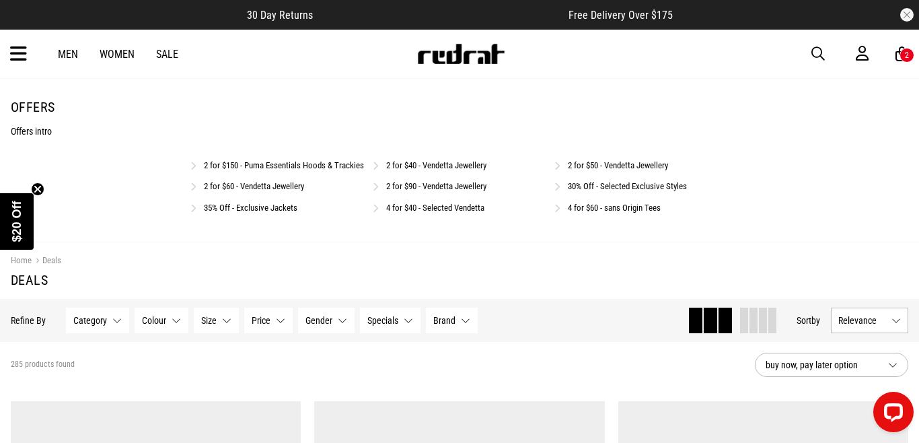
click at [425, 164] on link "2 for $40 - Vendetta Jewellery" at bounding box center [436, 165] width 100 height 10
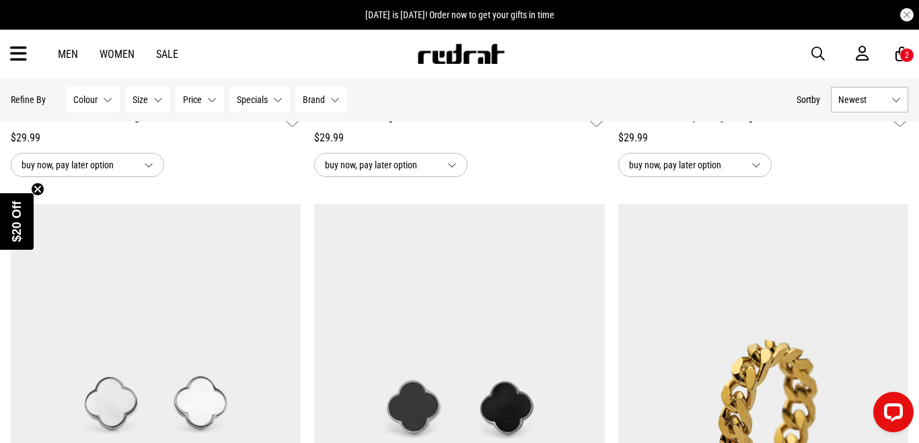
scroll to position [2365, 0]
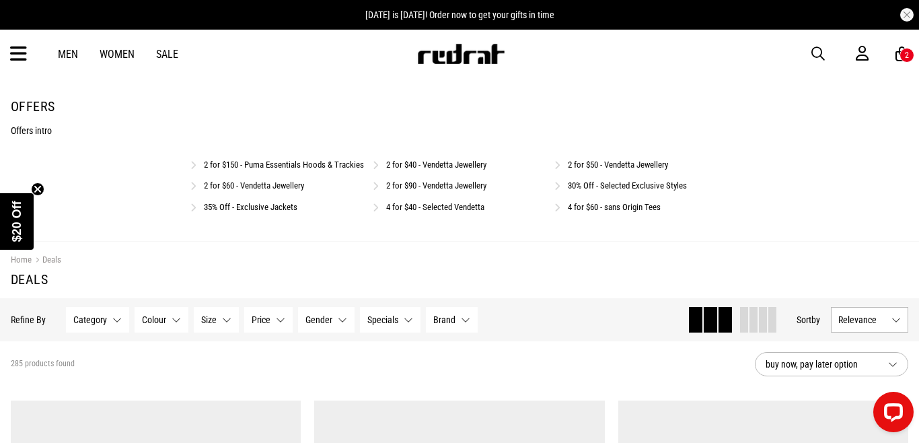
click at [610, 212] on link "4 for $60 - sans Origin Tees" at bounding box center [614, 207] width 93 height 10
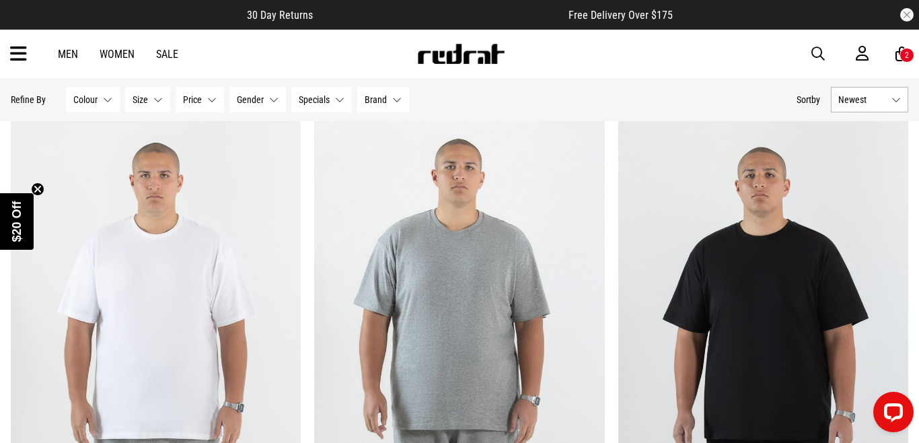
scroll to position [111, 0]
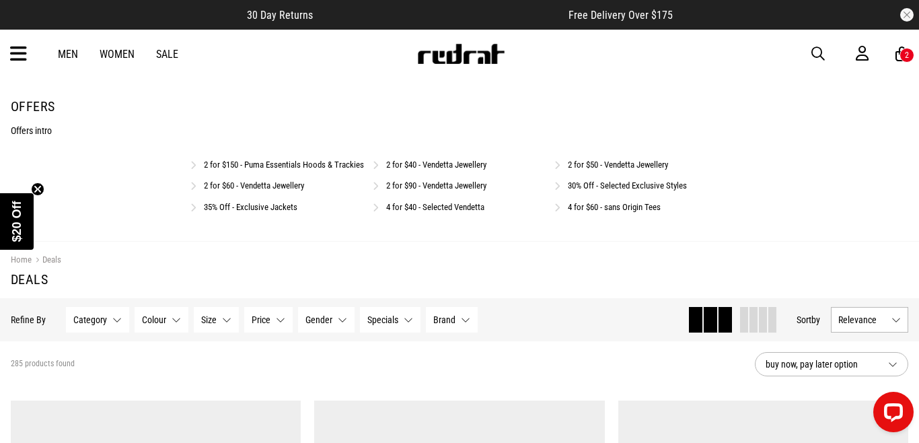
click at [290, 162] on link "2 for $150 - Puma Essentials Hoods & Trackies" at bounding box center [284, 164] width 160 height 10
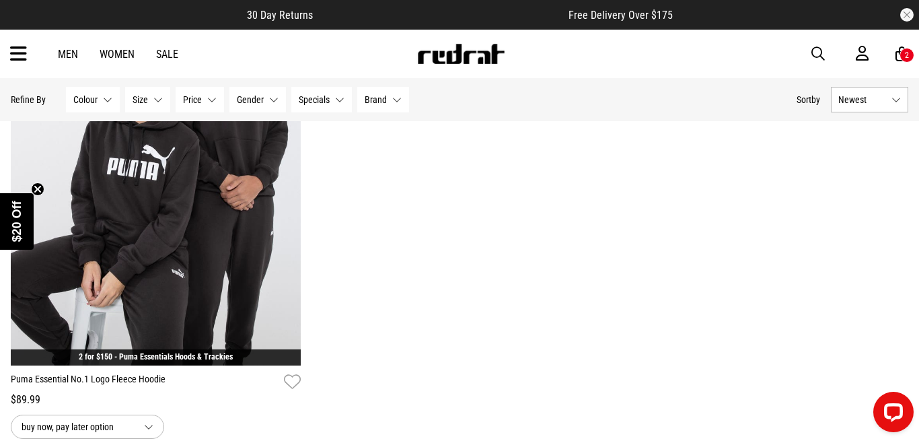
scroll to position [1124, 0]
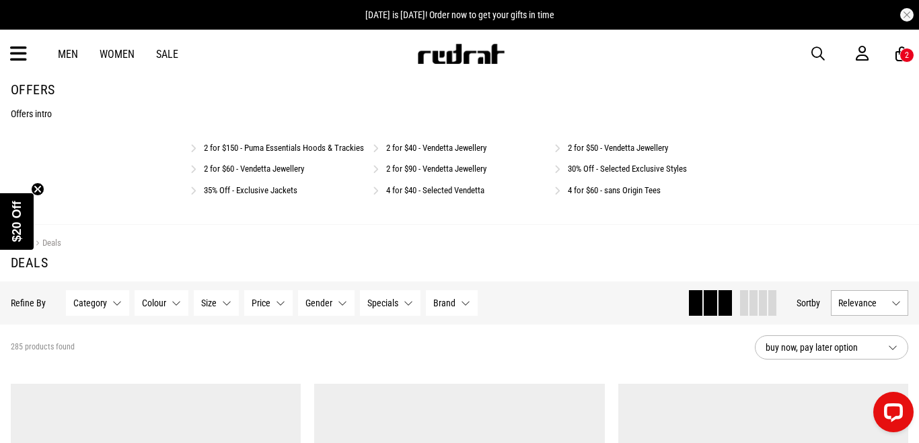
click at [244, 174] on link "2 for $60 - Vendetta Jewellery" at bounding box center [254, 169] width 100 height 10
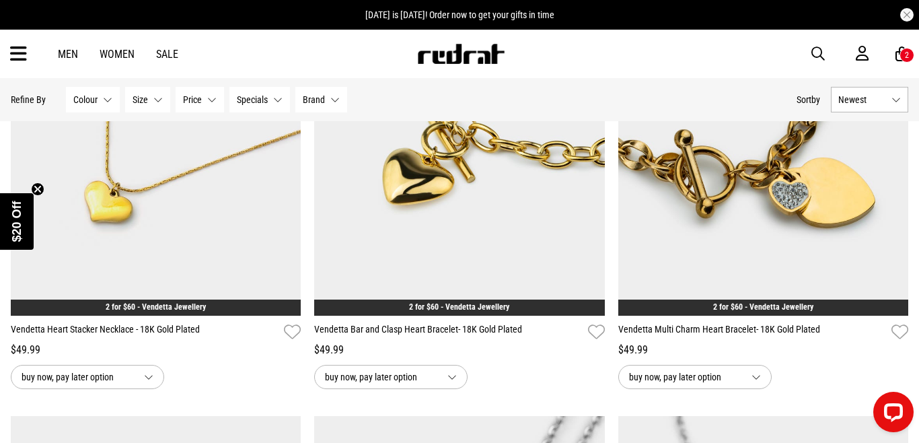
scroll to position [2342, 0]
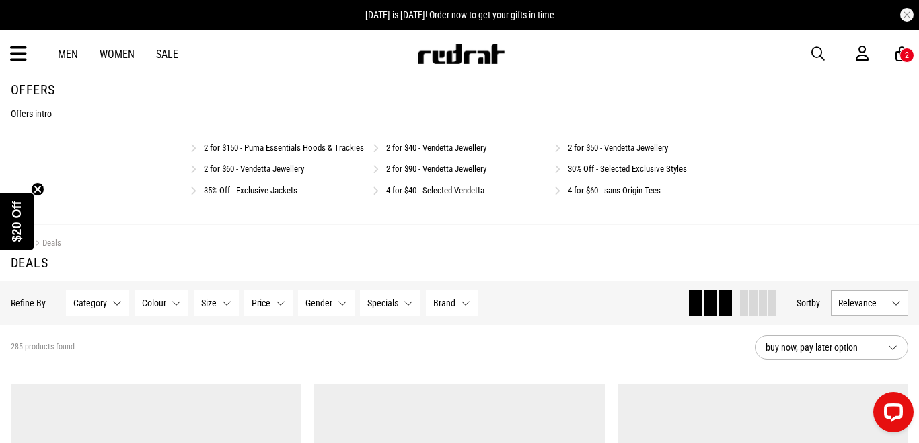
click at [468, 195] on link "4 for $40 - Selected Vendetta" at bounding box center [435, 190] width 98 height 10
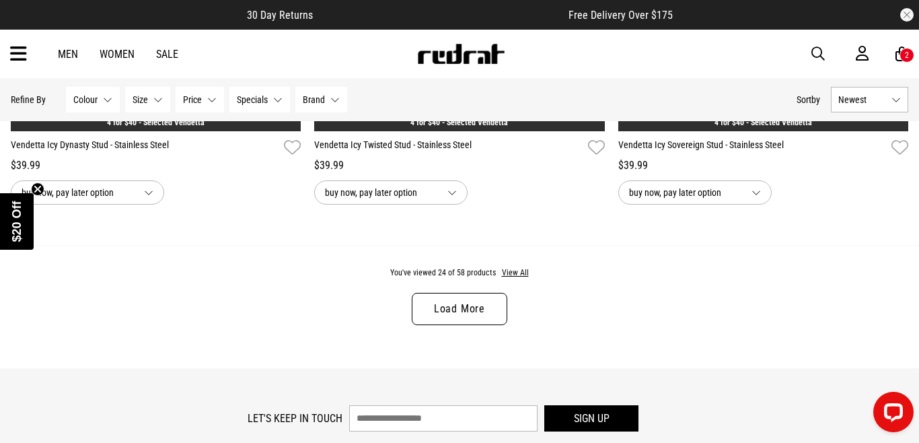
scroll to position [4093, 0]
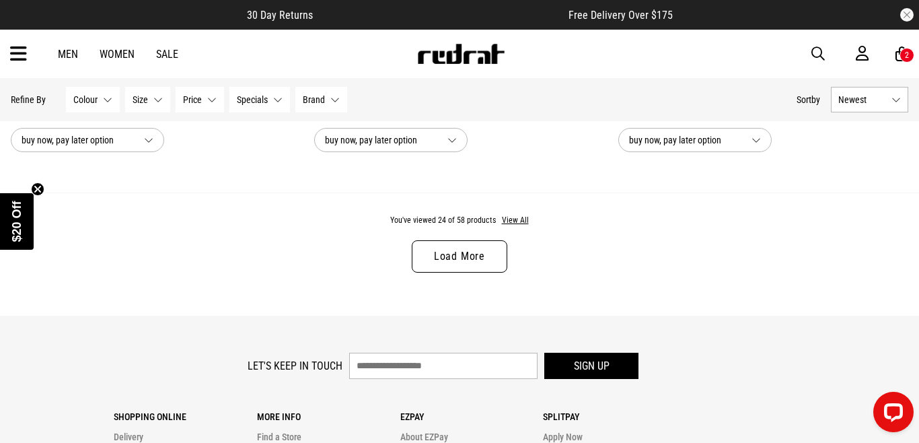
click at [473, 258] on link "Load More" at bounding box center [460, 256] width 96 height 32
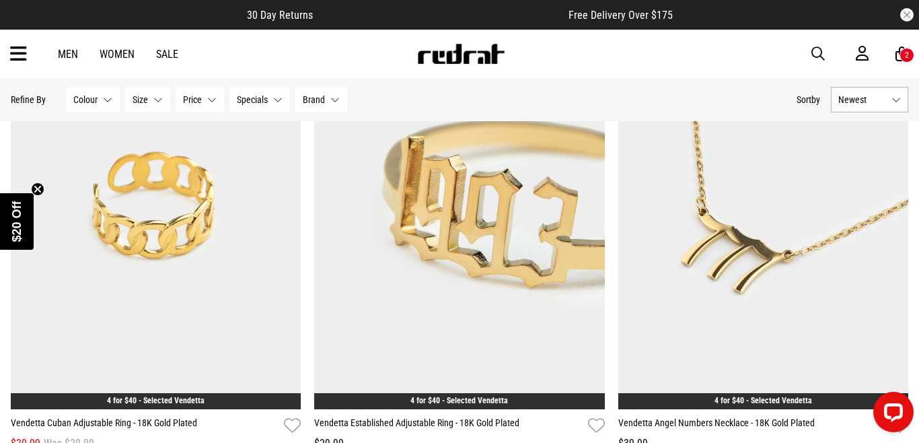
scroll to position [6298, 0]
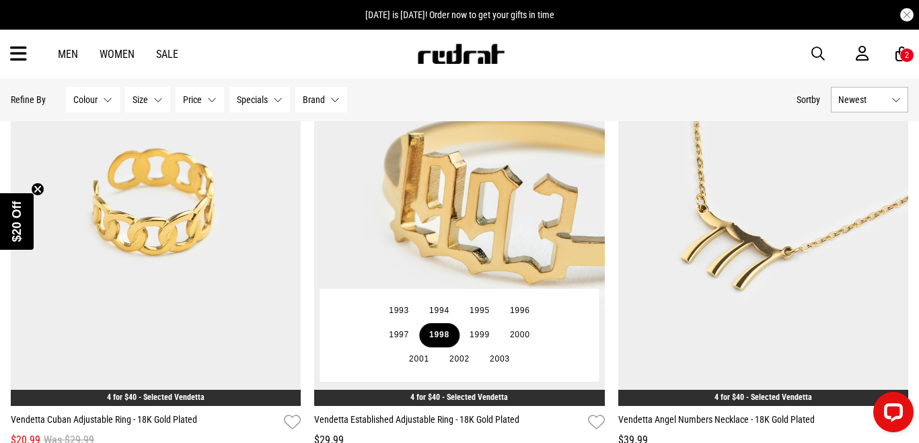
click at [446, 331] on button "1998" at bounding box center [439, 335] width 40 height 24
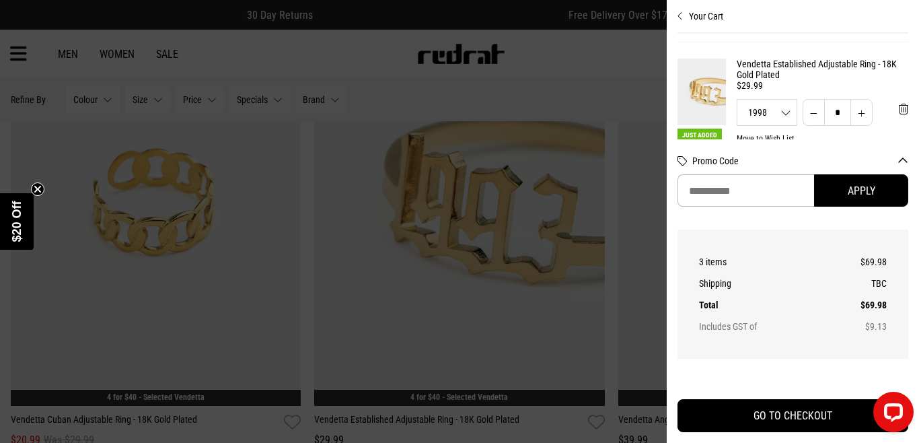
scroll to position [258, 0]
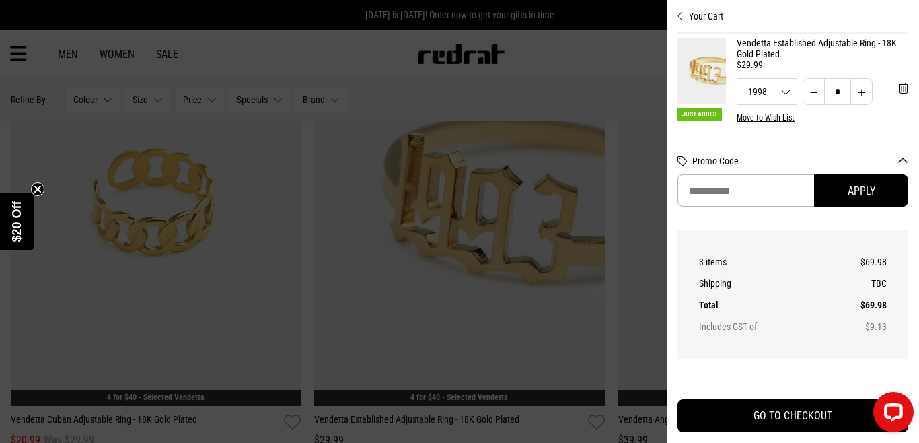
click at [348, 60] on div at bounding box center [459, 221] width 919 height 443
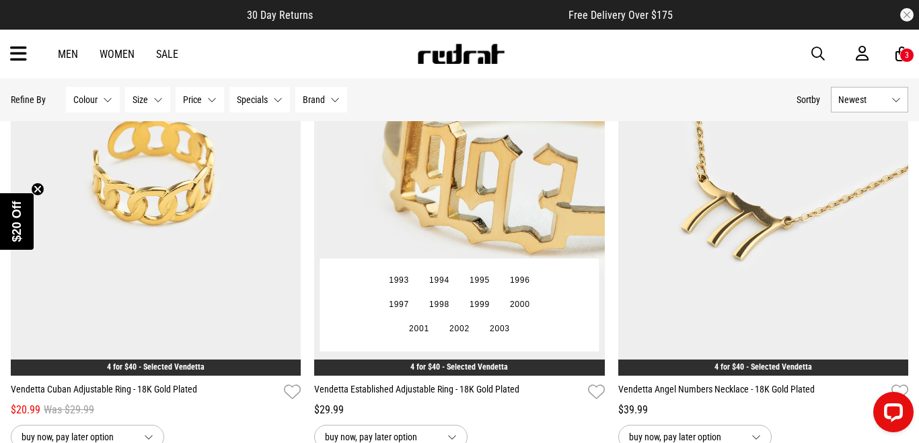
scroll to position [6347, 0]
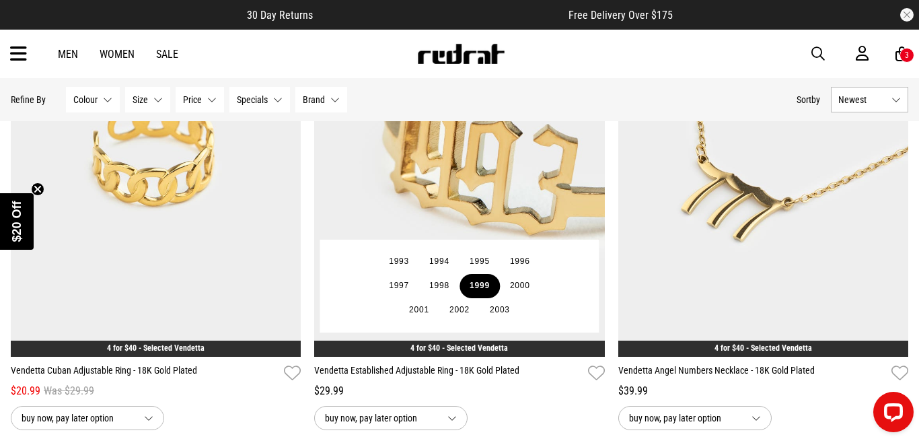
click at [478, 285] on button "1999" at bounding box center [480, 286] width 40 height 24
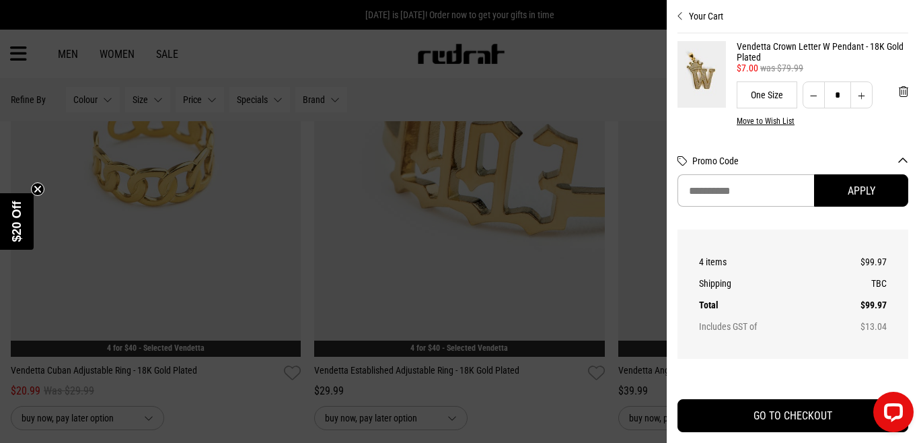
scroll to position [0, 0]
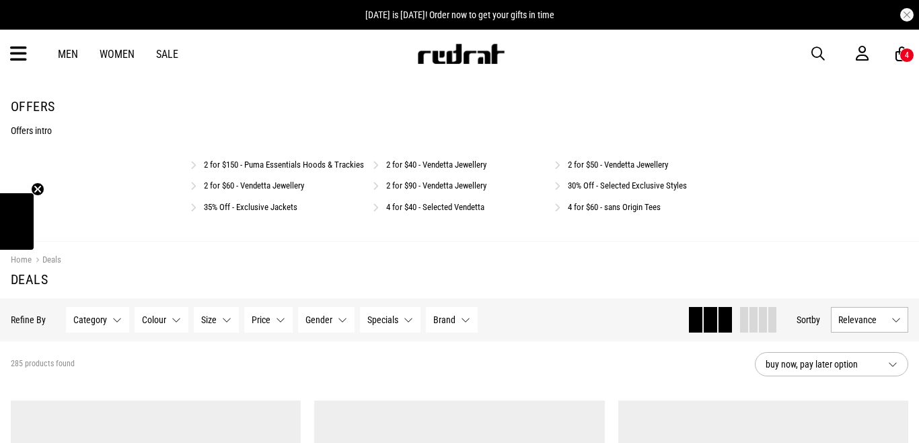
click at [439, 212] on link "4 for $40 - Selected Vendetta" at bounding box center [435, 207] width 98 height 10
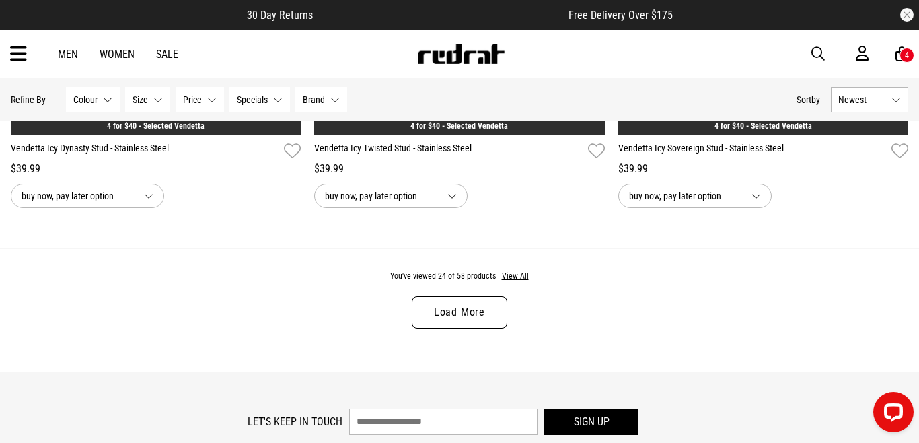
scroll to position [4038, 0]
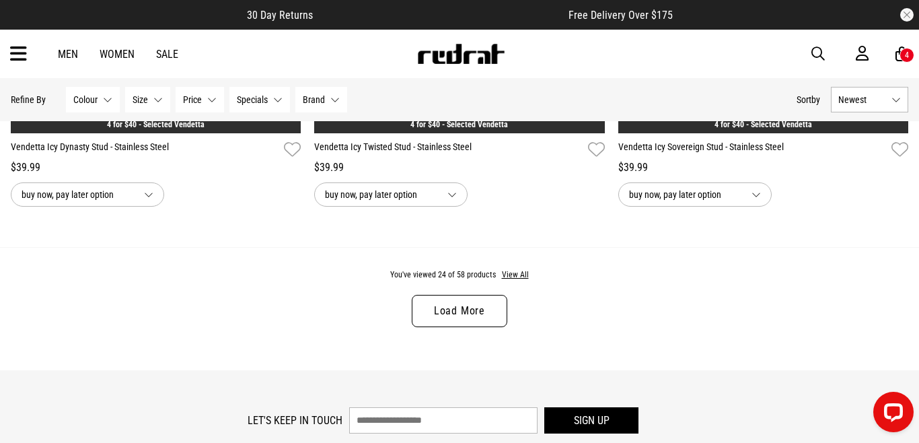
click at [450, 289] on div "You've viewed 24 of 58 products View All Load More" at bounding box center [459, 308] width 919 height 123
click at [450, 301] on link "Load More" at bounding box center [460, 311] width 96 height 32
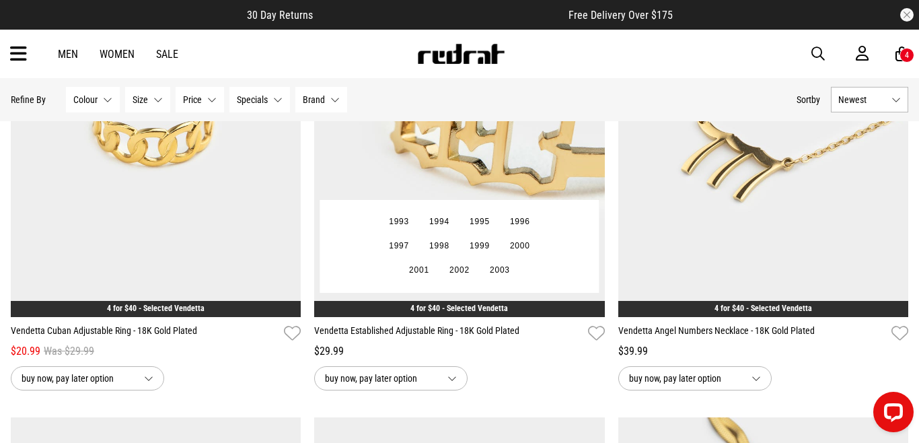
scroll to position [6388, 0]
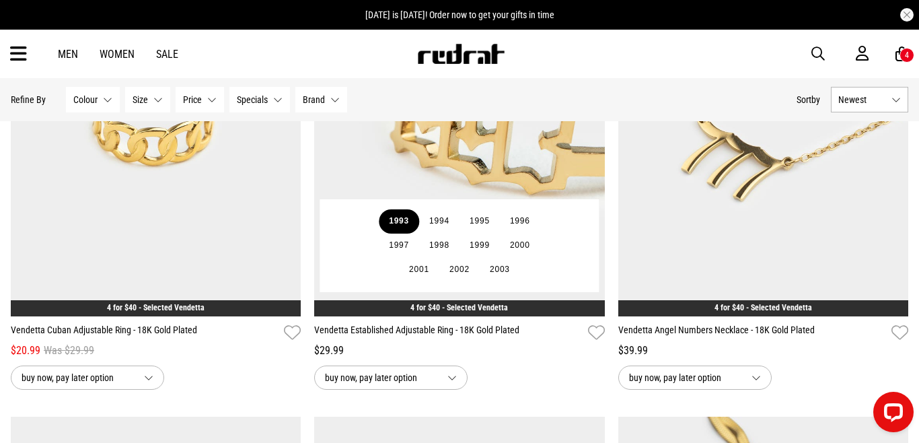
click at [398, 223] on button "1993" at bounding box center [399, 221] width 40 height 24
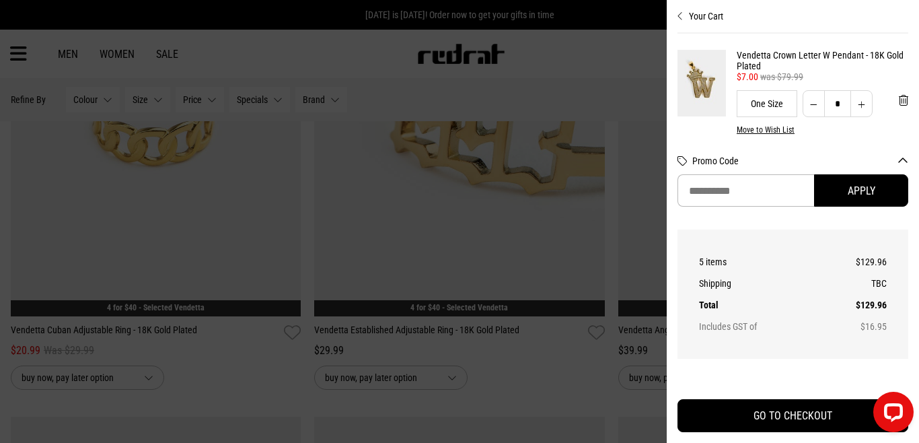
click at [279, 345] on div at bounding box center [459, 221] width 919 height 443
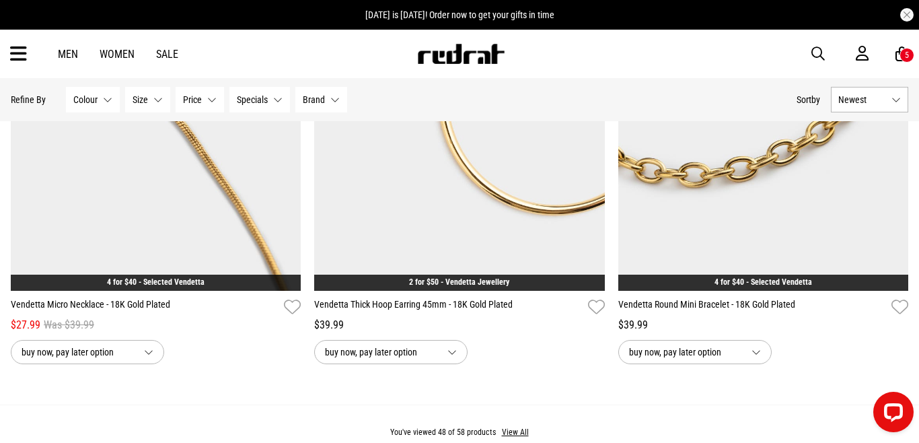
scroll to position [8020, 0]
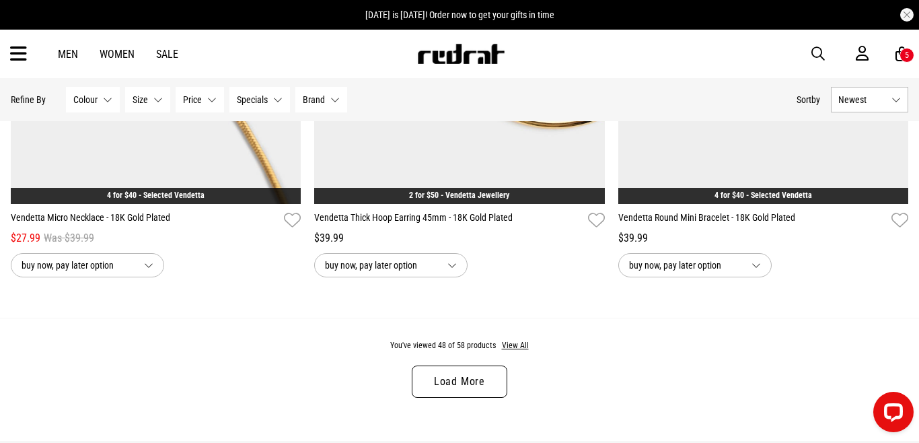
click at [435, 375] on link "Load More" at bounding box center [460, 381] width 96 height 32
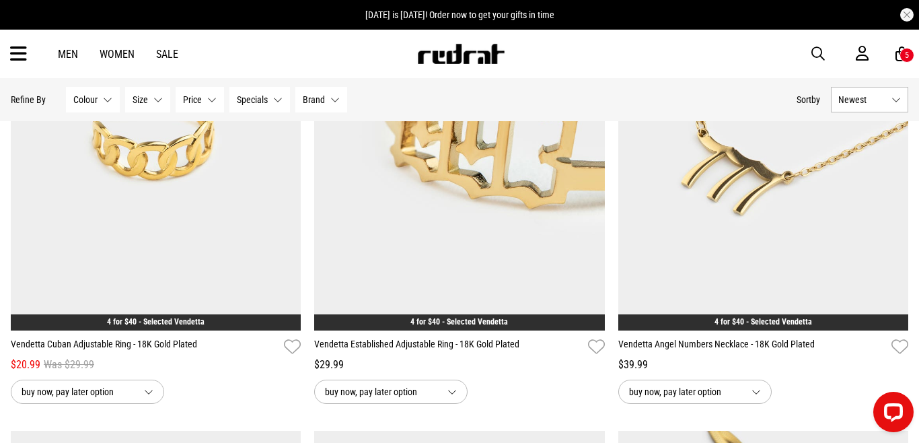
scroll to position [6374, 0]
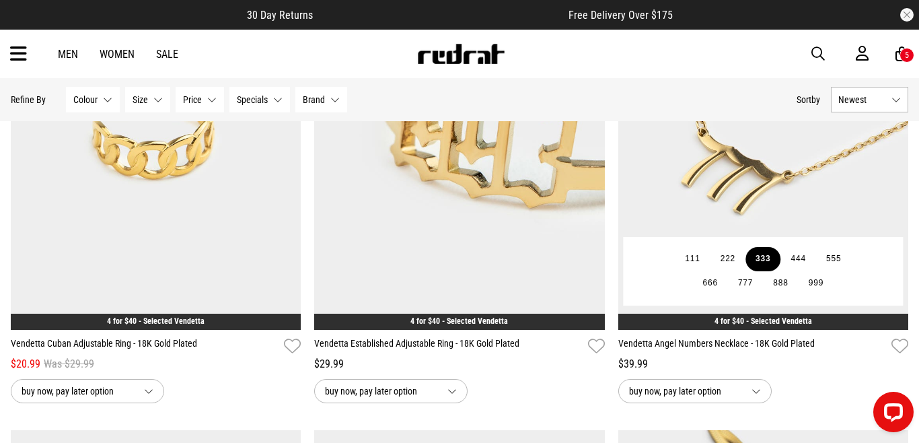
click at [764, 259] on button "333" at bounding box center [763, 259] width 35 height 24
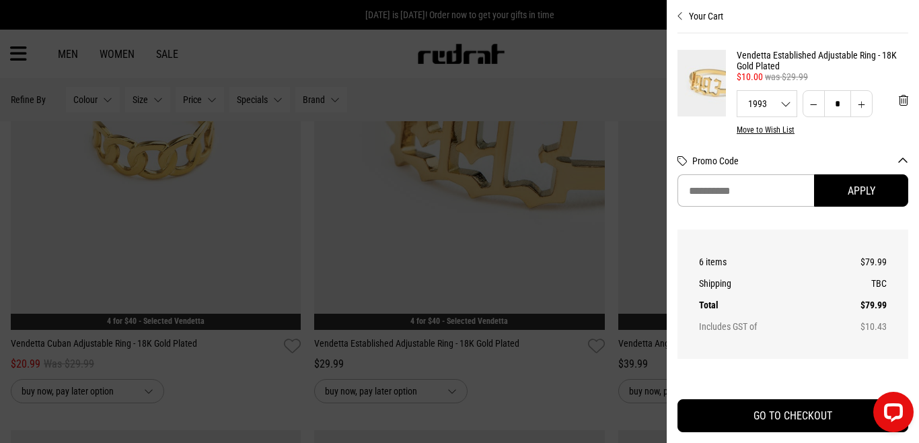
scroll to position [61, 0]
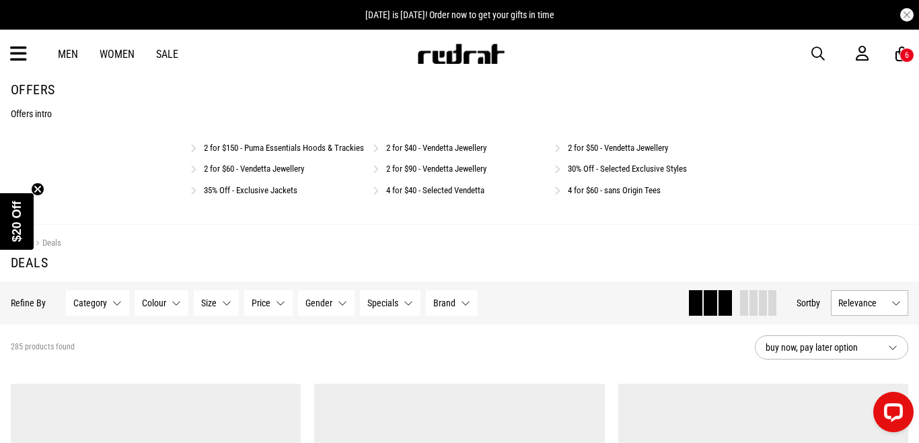
click at [902, 51] on div "6" at bounding box center [907, 55] width 15 height 15
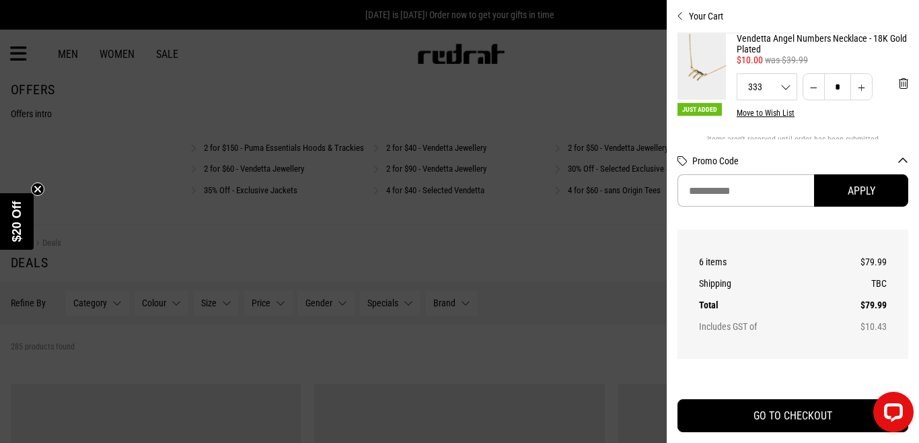
scroll to position [628, 0]
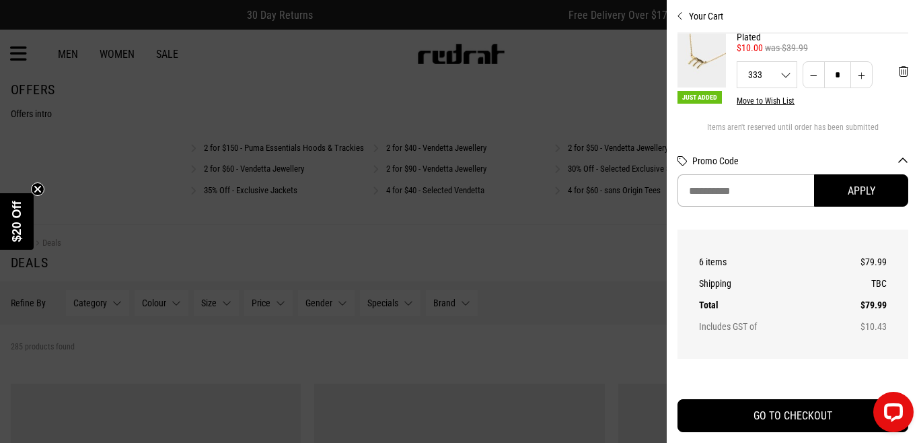
click at [530, 223] on div at bounding box center [459, 221] width 919 height 443
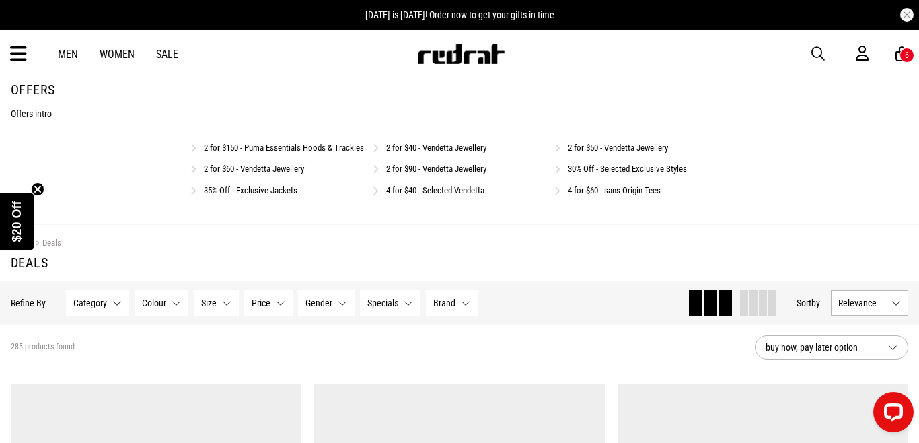
click at [456, 174] on link "2 for $90 - Vendetta Jewellery" at bounding box center [436, 169] width 100 height 10
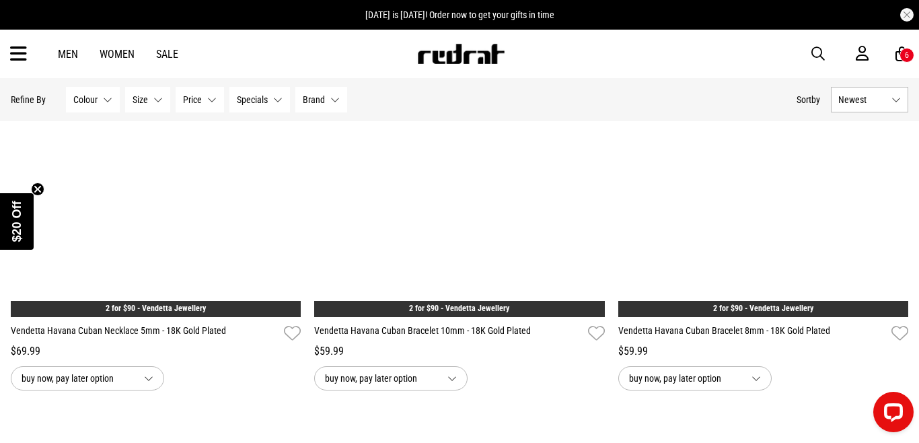
scroll to position [1838, 0]
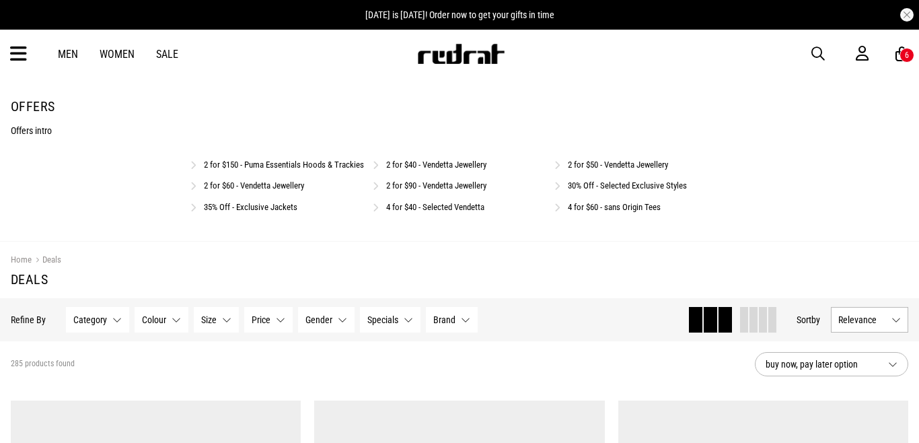
click at [424, 212] on link "4 for $40 - Selected Vendetta" at bounding box center [435, 207] width 98 height 10
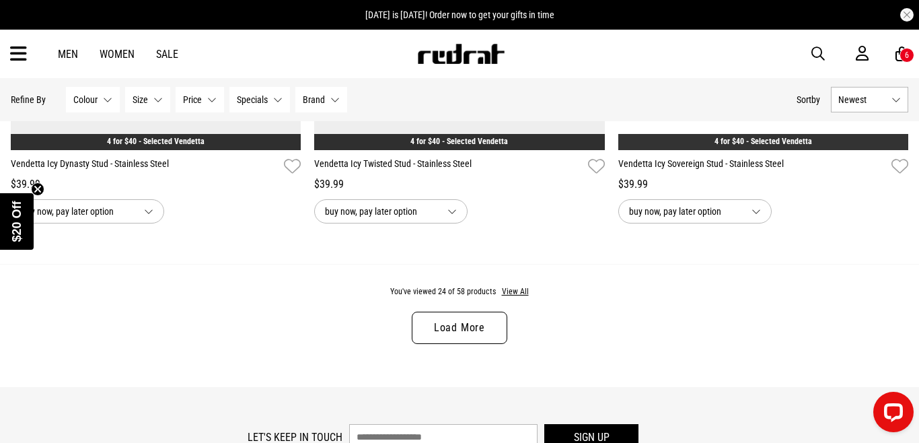
scroll to position [4088, 0]
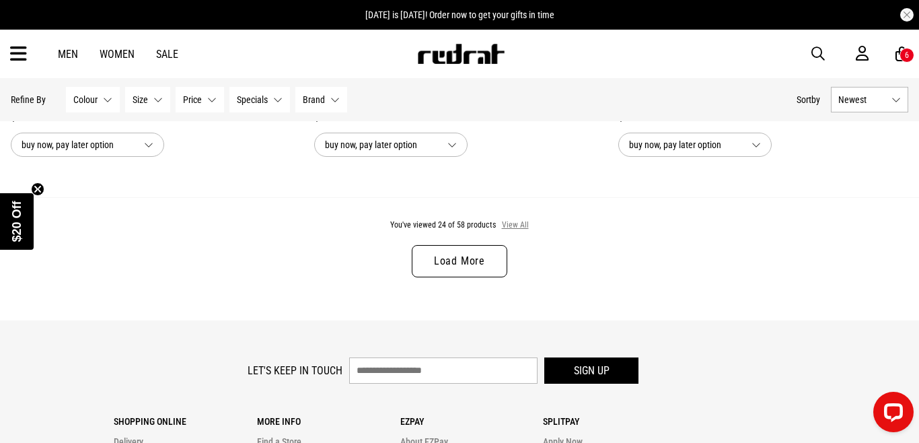
click at [506, 229] on button "View All" at bounding box center [515, 225] width 28 height 12
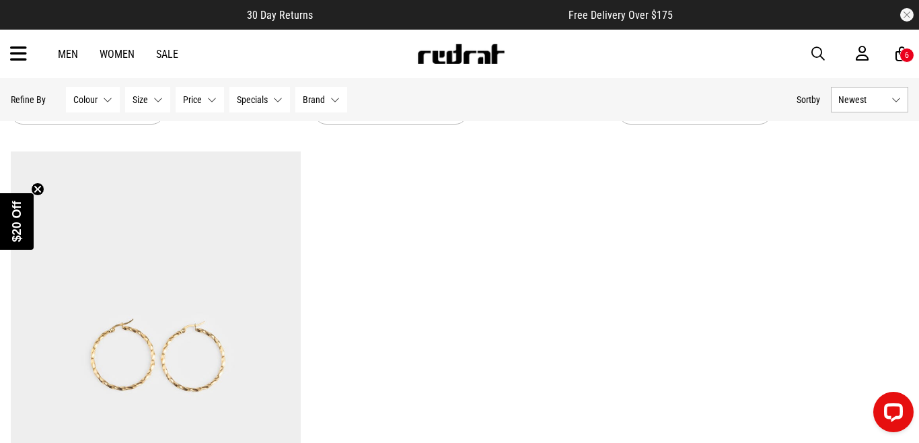
scroll to position [9701, 0]
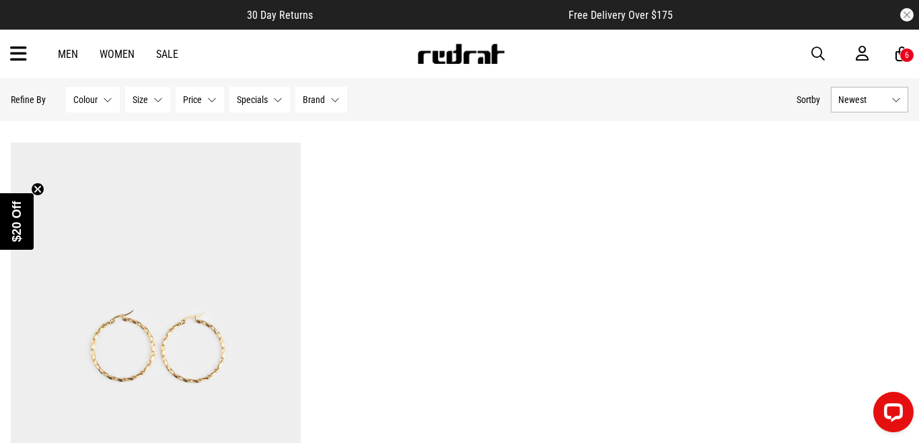
click at [146, 324] on img at bounding box center [156, 346] width 290 height 406
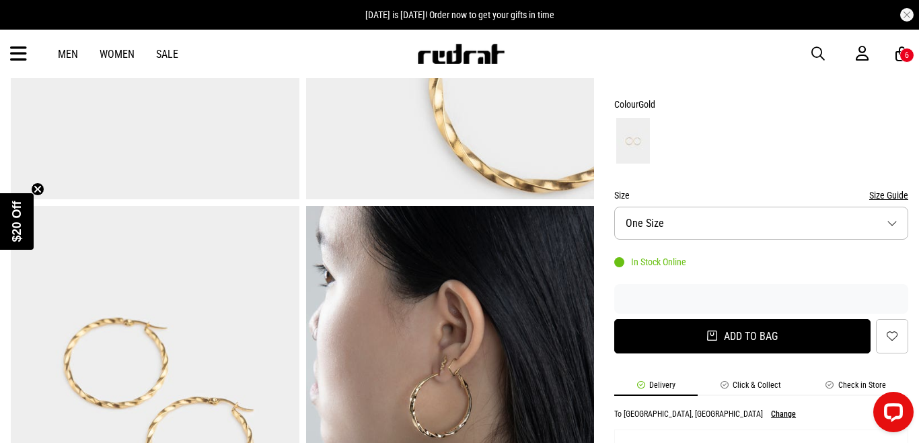
click at [740, 338] on button "Add to bag" at bounding box center [742, 336] width 256 height 34
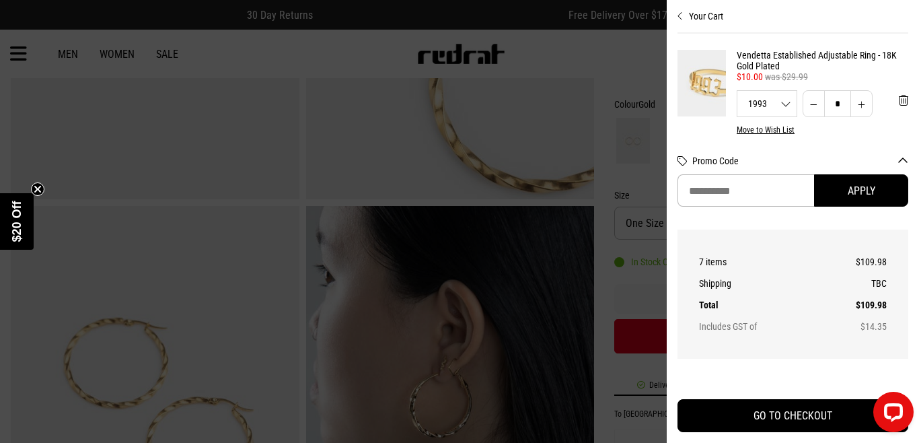
click at [681, 16] on icon "Close cart preview" at bounding box center [681, 16] width 6 height 11
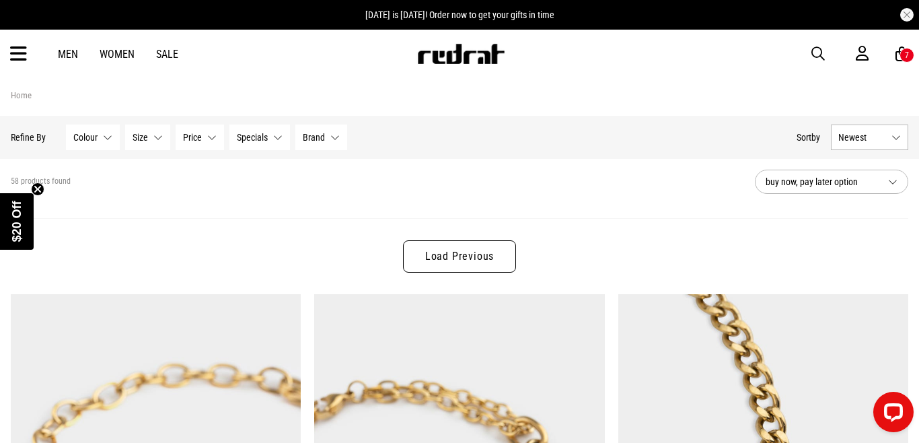
click at [444, 251] on link "Load Previous" at bounding box center [459, 256] width 113 height 32
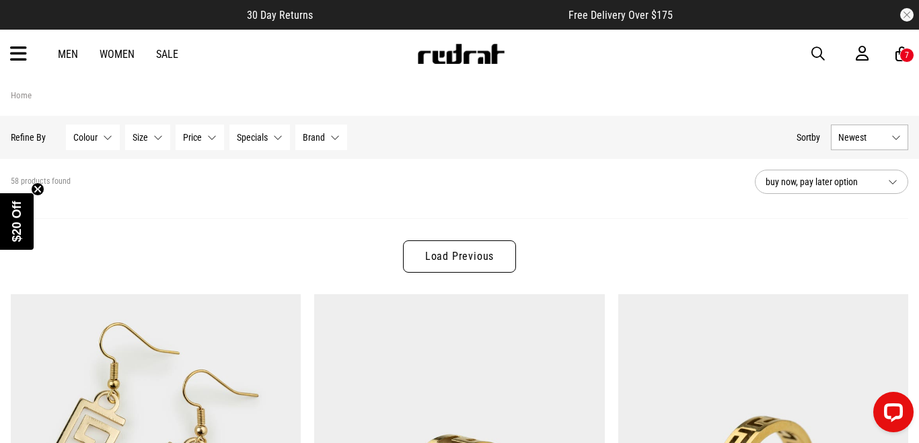
click at [477, 250] on link "Load Previous" at bounding box center [459, 256] width 113 height 32
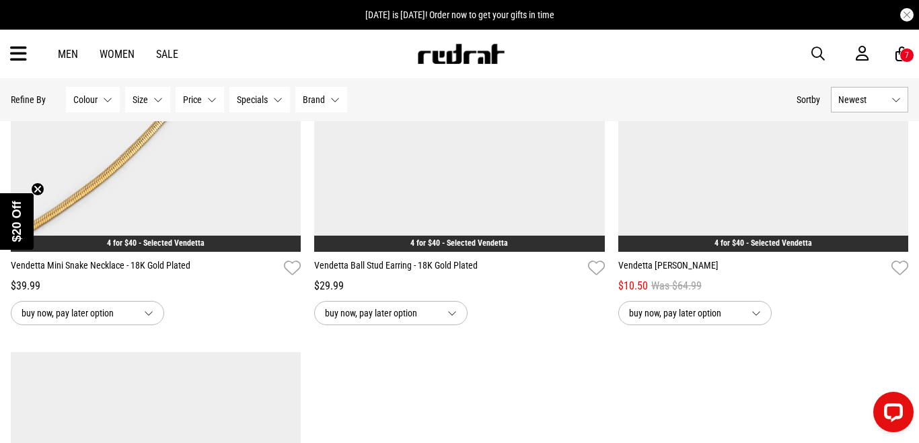
scroll to position [9491, 0]
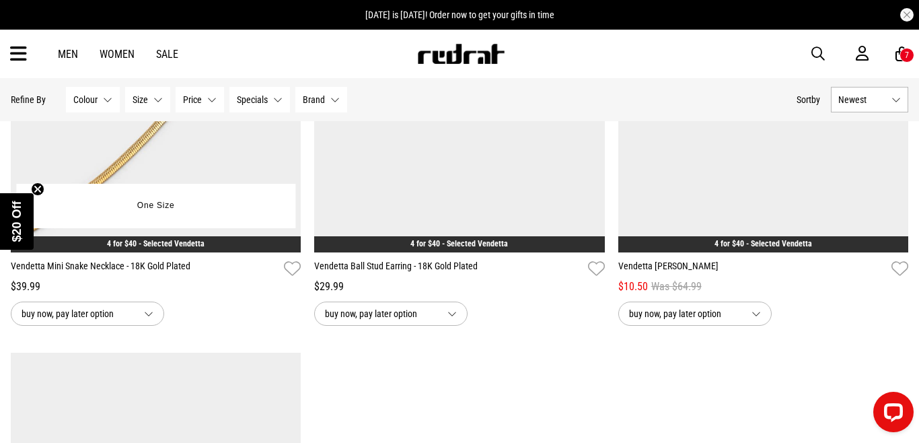
click at [207, 157] on img at bounding box center [156, 49] width 290 height 406
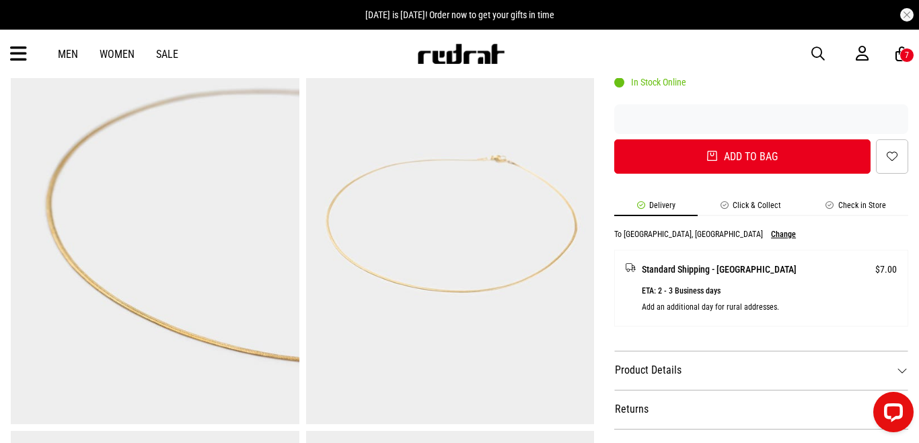
scroll to position [502, 0]
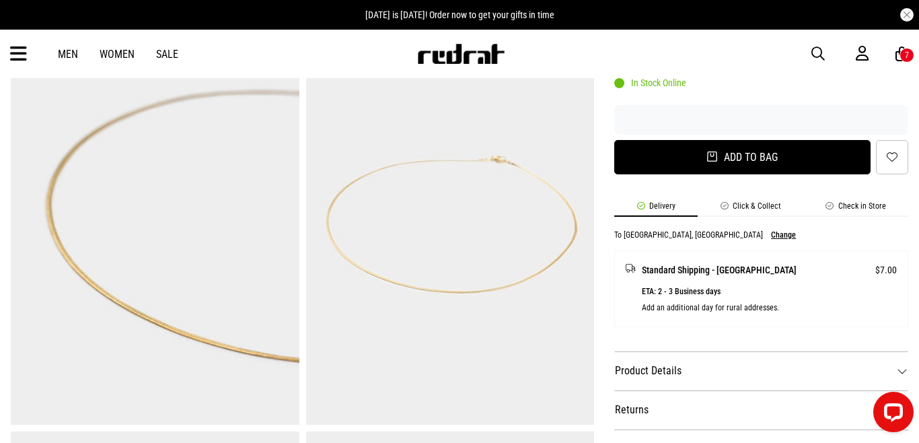
click at [735, 151] on button "Add to bag" at bounding box center [742, 157] width 256 height 34
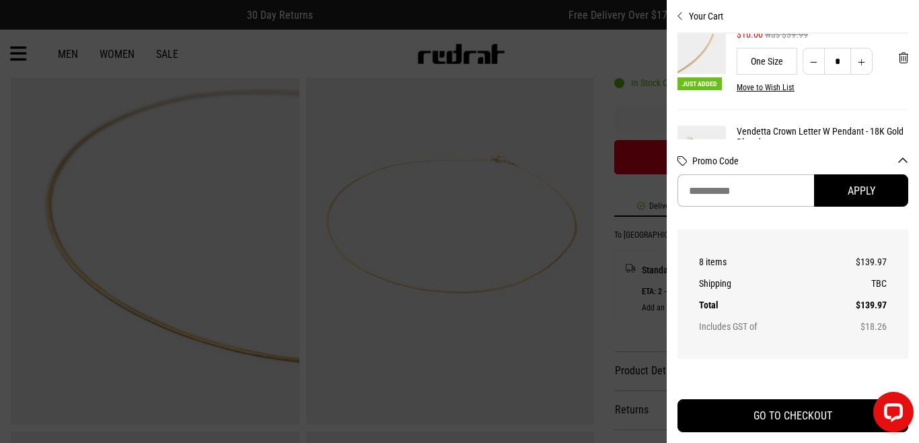
scroll to position [40, 0]
click at [684, 11] on button "Your Cart" at bounding box center [793, 11] width 231 height 22
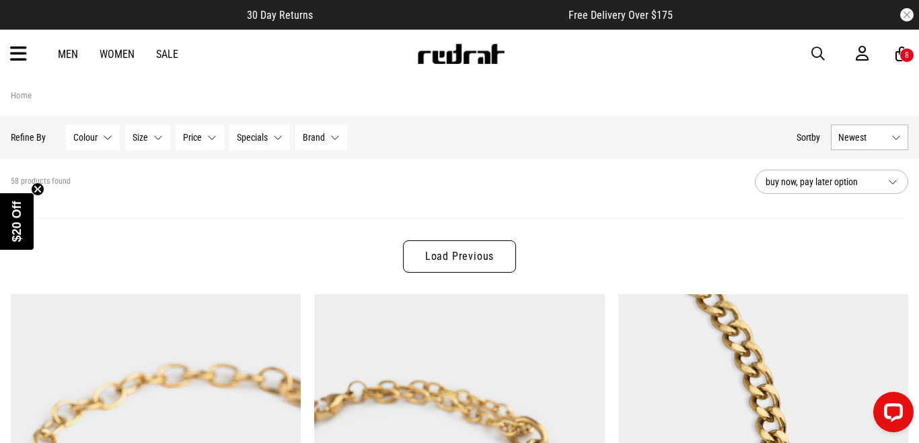
click at [448, 254] on link "Load Previous" at bounding box center [459, 256] width 113 height 32
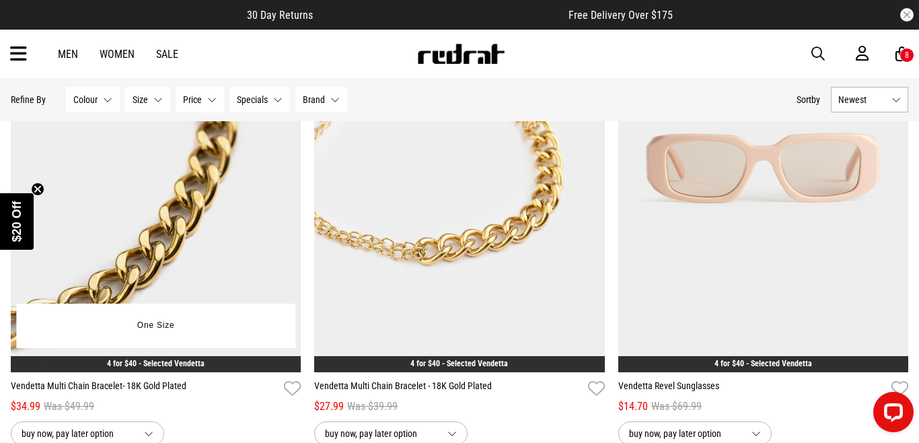
scroll to position [4864, 0]
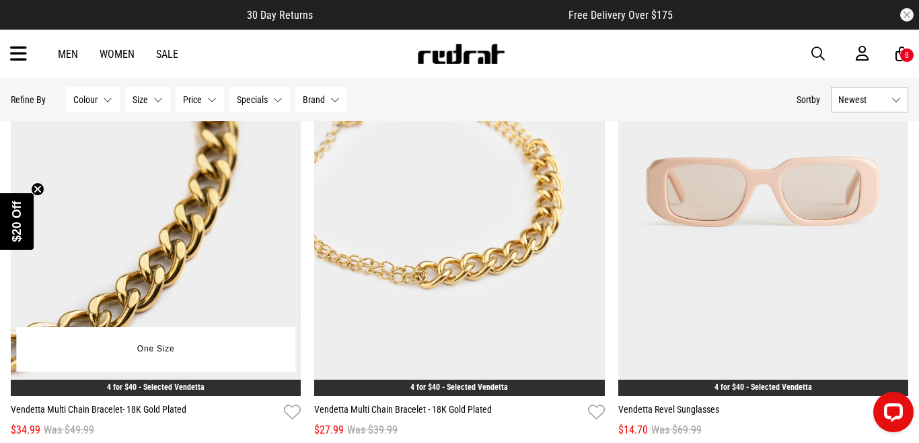
click at [181, 209] on img at bounding box center [156, 192] width 290 height 406
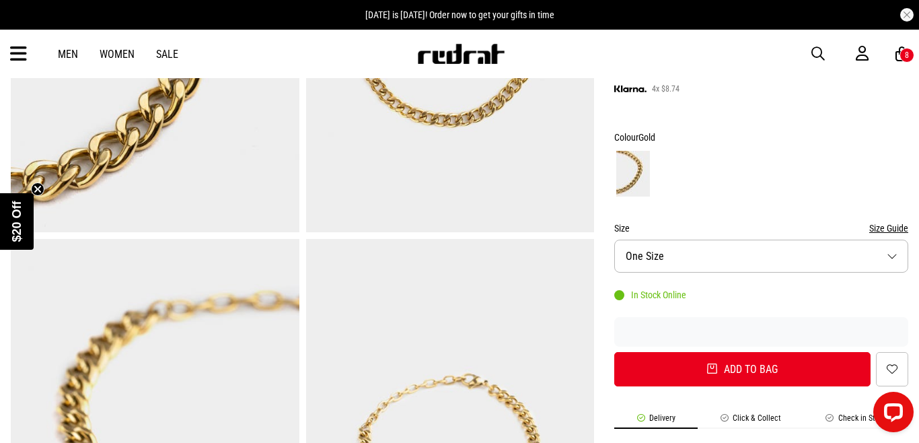
scroll to position [291, 0]
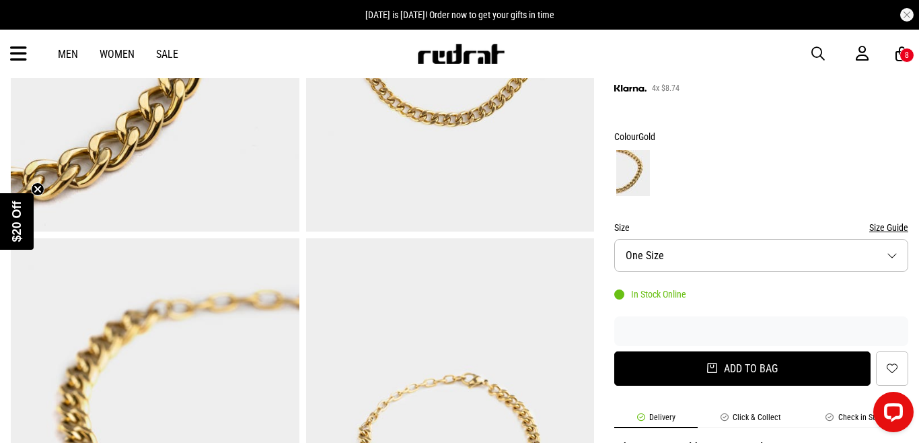
click at [720, 367] on button "Add to bag" at bounding box center [742, 368] width 256 height 34
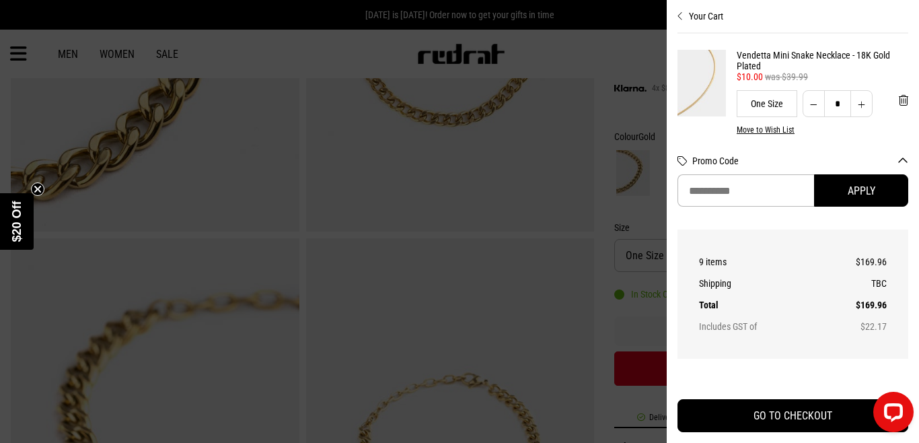
click at [714, 67] on img at bounding box center [702, 83] width 48 height 67
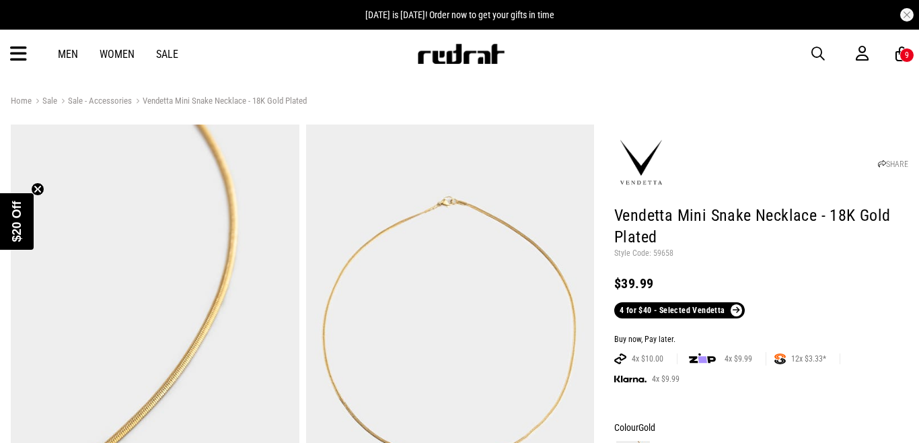
click at [899, 50] on icon at bounding box center [902, 54] width 13 height 17
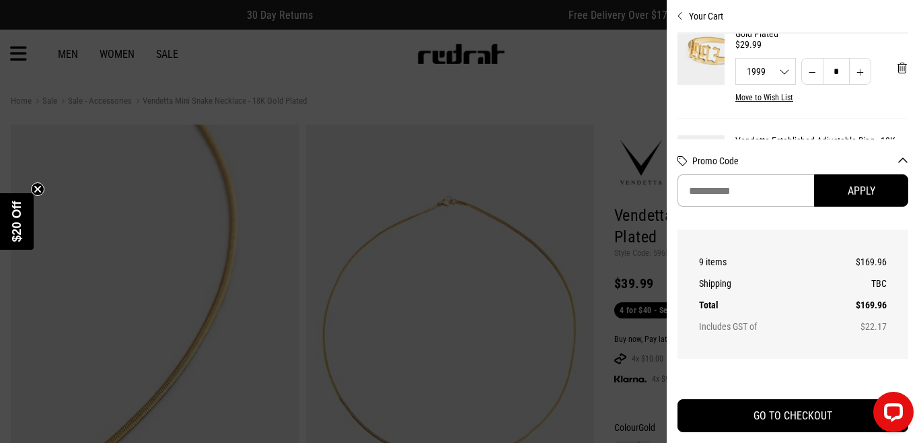
scroll to position [451, 1]
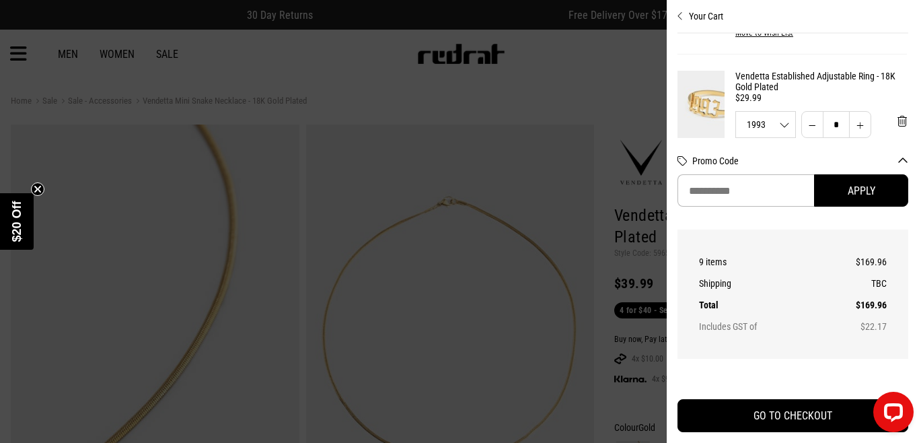
click at [604, 99] on div at bounding box center [459, 221] width 919 height 443
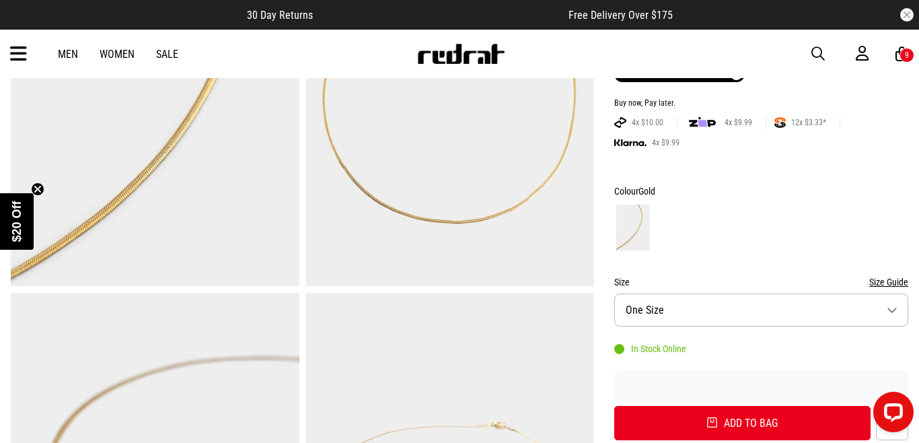
scroll to position [245, 0]
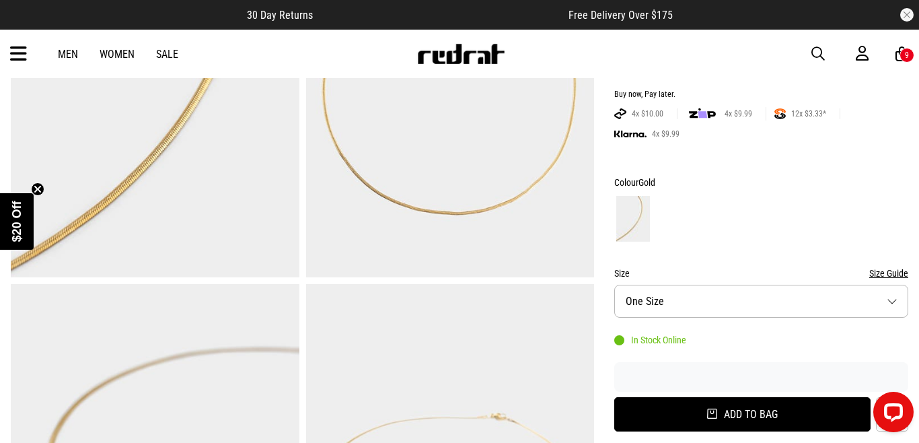
click at [739, 406] on button "Add to bag" at bounding box center [742, 414] width 256 height 34
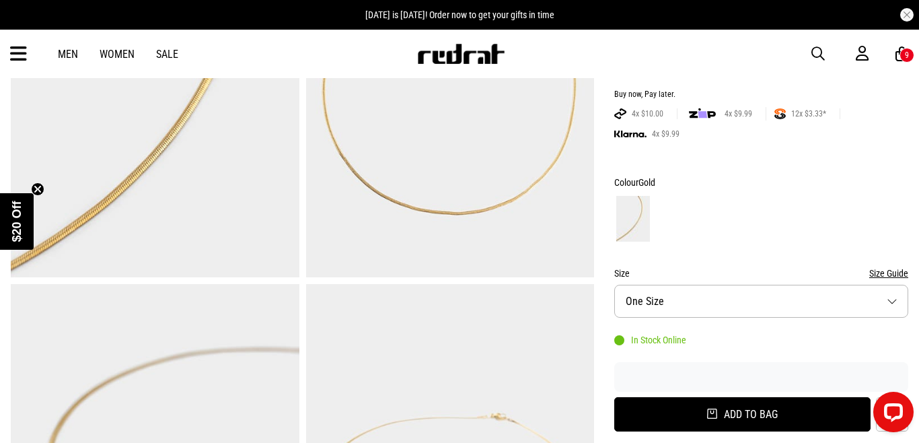
type input "*"
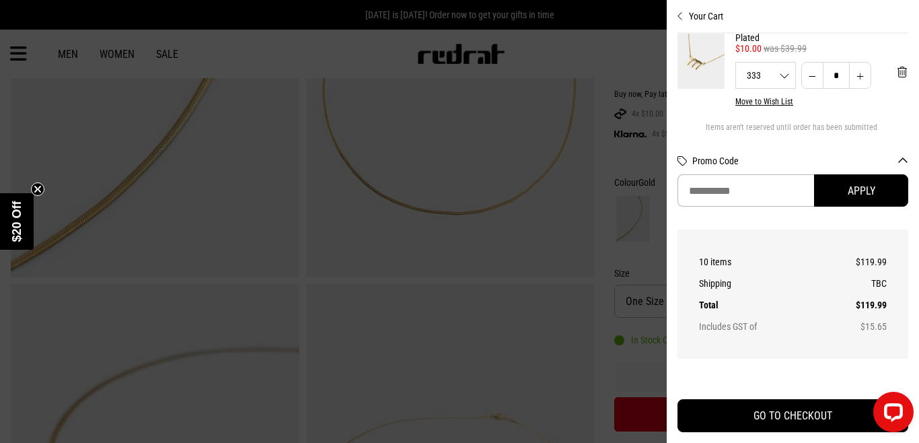
scroll to position [985, 1]
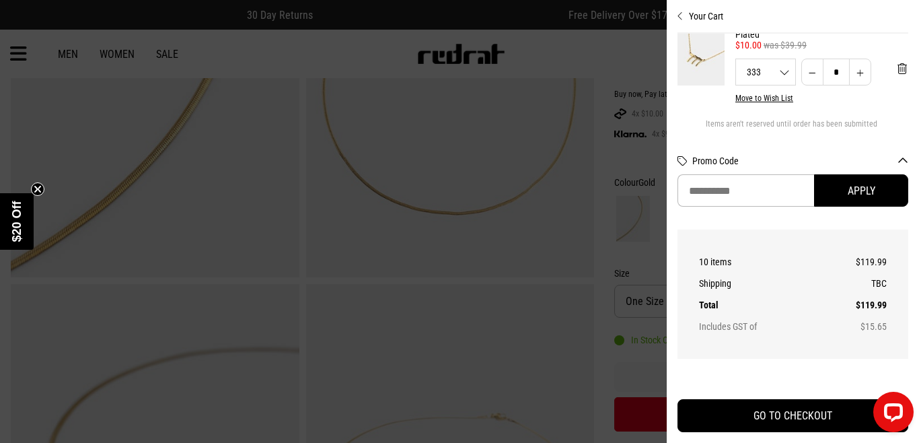
click at [681, 17] on icon "Close cart preview" at bounding box center [681, 16] width 6 height 11
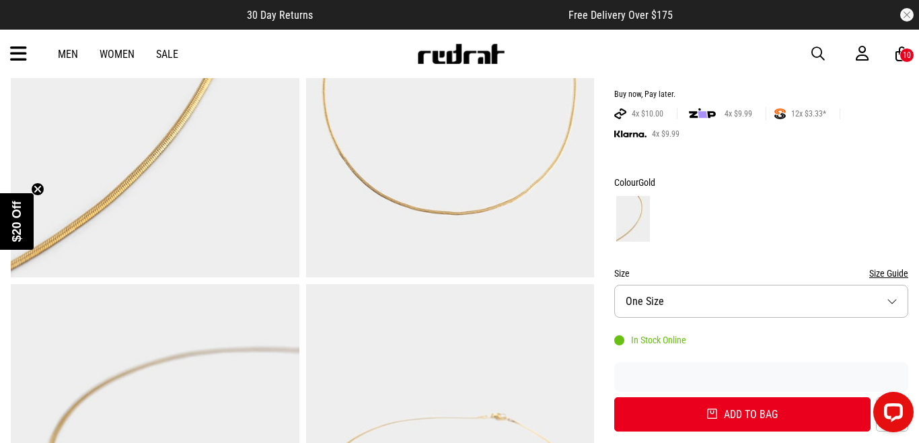
click at [70, 58] on link "Men" at bounding box center [68, 54] width 20 height 13
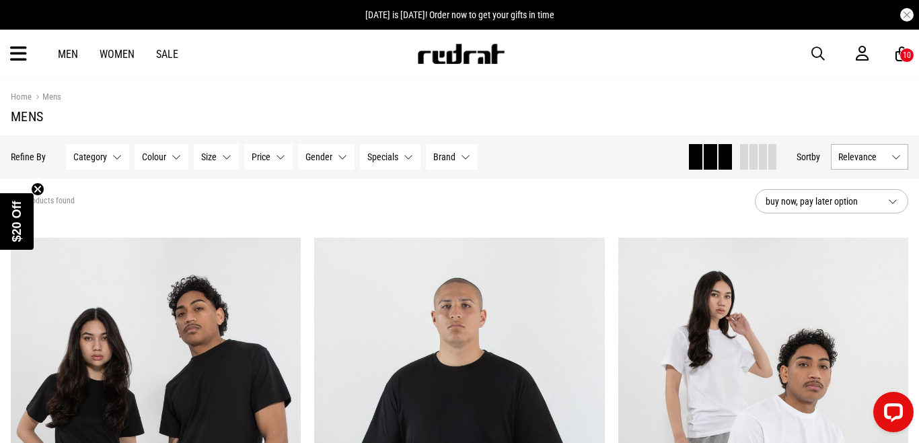
click at [166, 55] on link "Sale" at bounding box center [167, 54] width 22 height 13
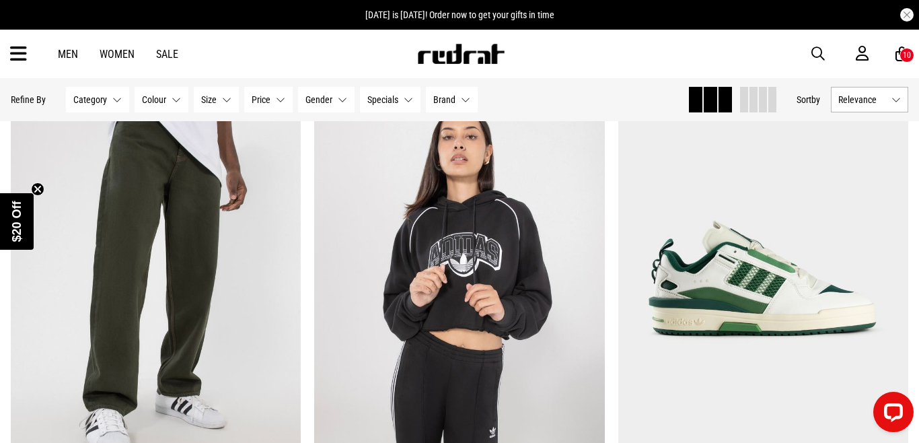
click at [853, 104] on span "Relevance" at bounding box center [862, 99] width 48 height 11
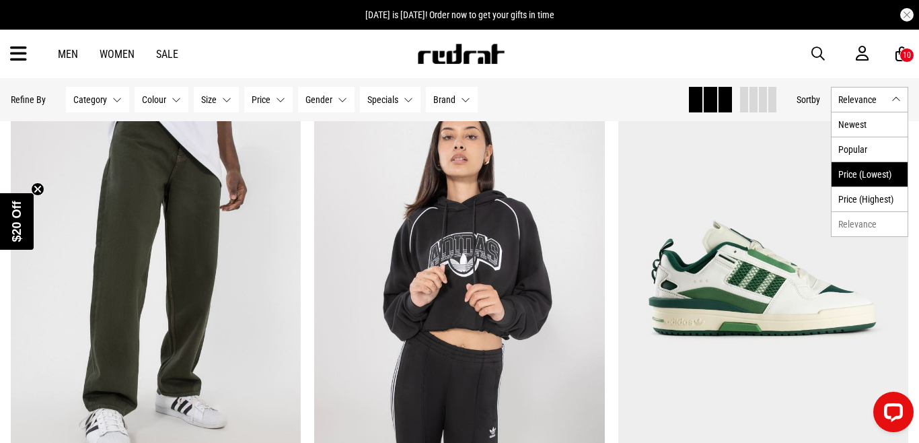
click at [863, 171] on li "Price (Lowest)" at bounding box center [870, 173] width 76 height 25
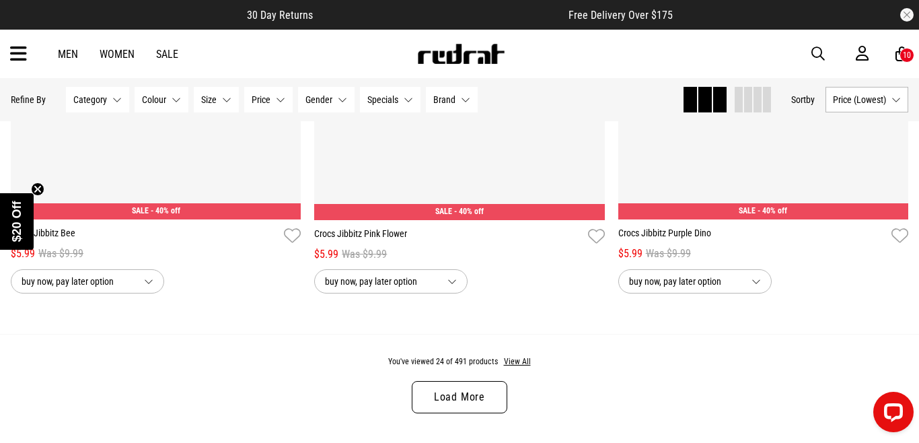
scroll to position [3971, 0]
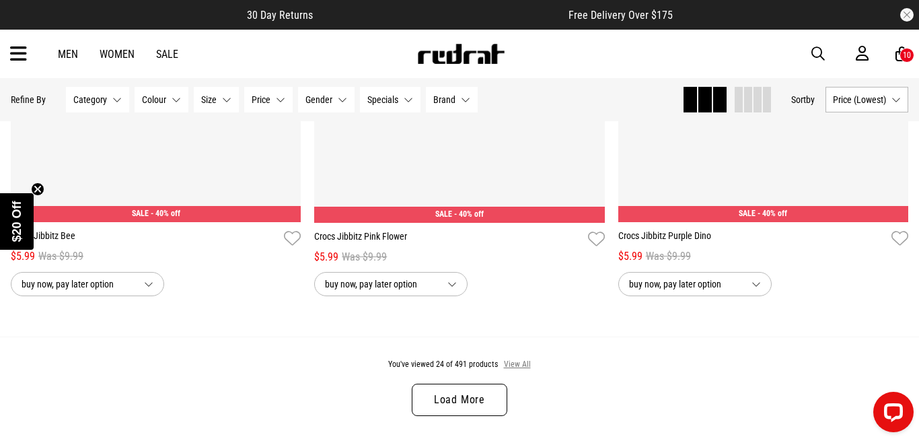
click at [511, 363] on button "View All" at bounding box center [517, 365] width 28 height 12
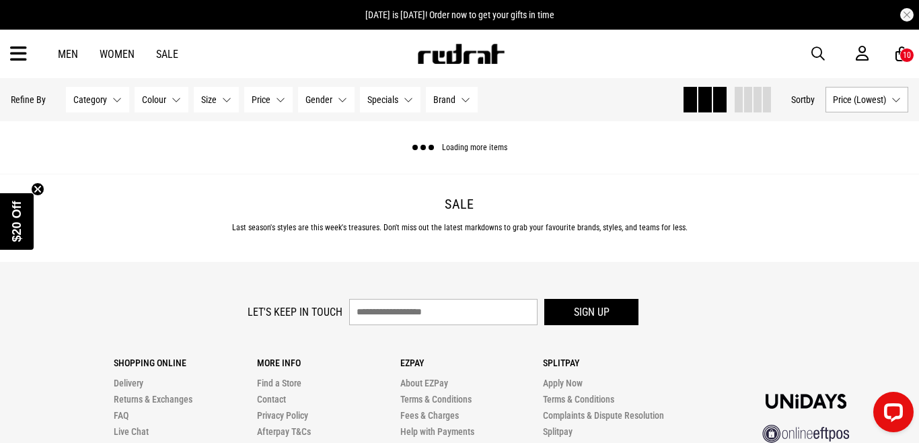
scroll to position [12317, 0]
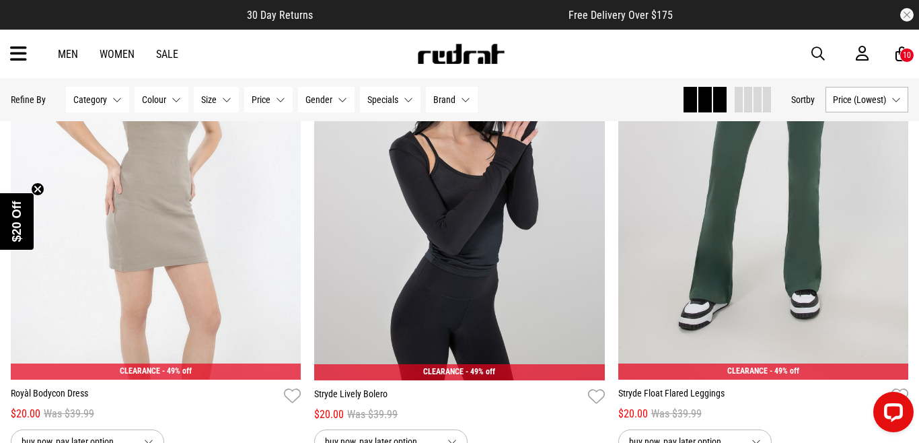
scroll to position [16122, 0]
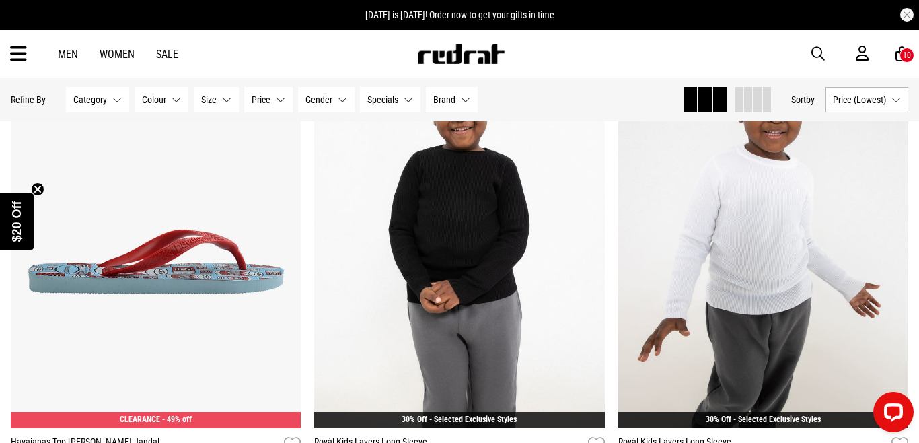
scroll to position [17244, 0]
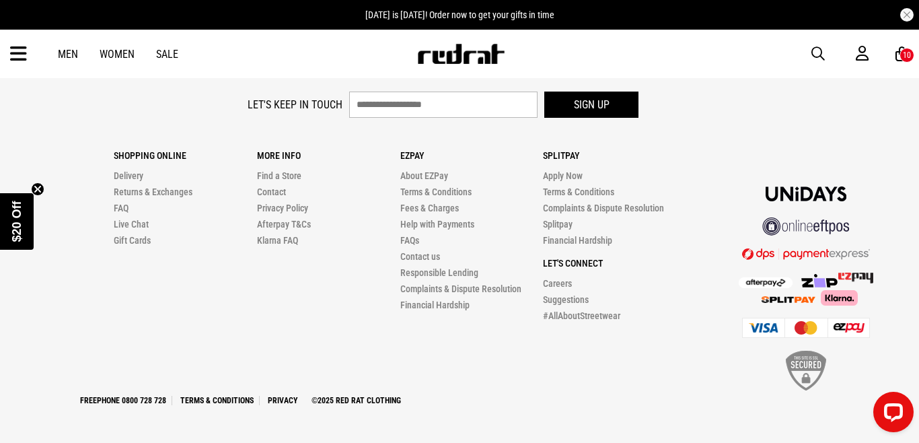
scroll to position [24694, 0]
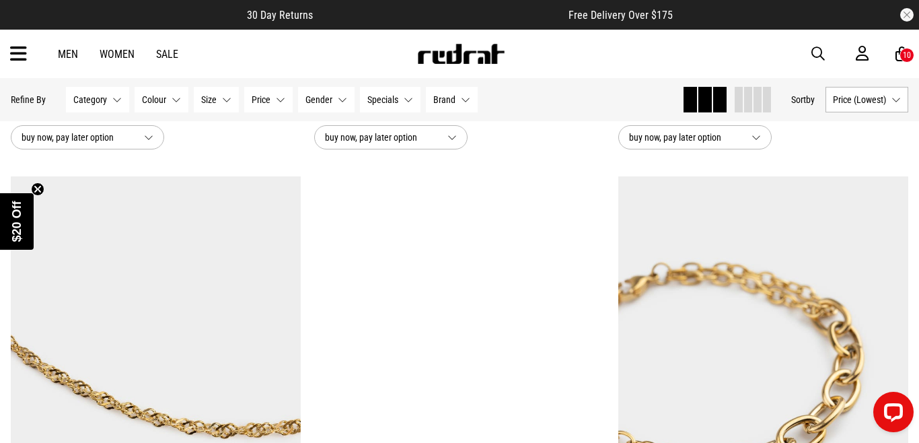
scroll to position [27635, 0]
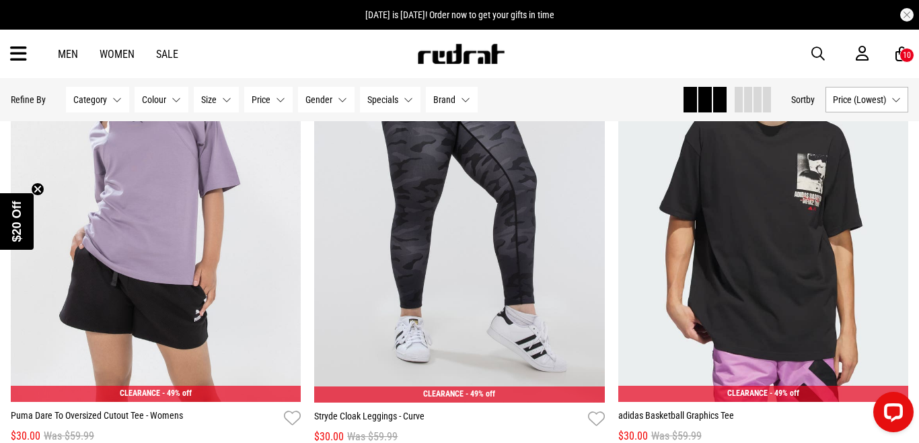
scroll to position [29643, 0]
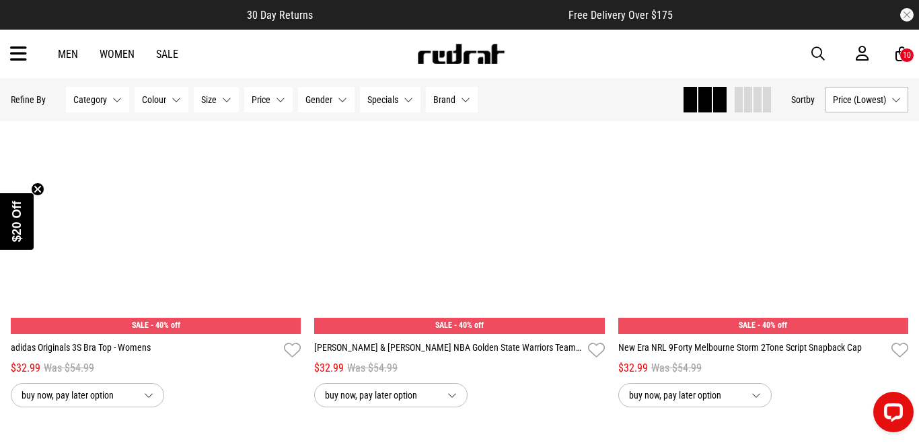
scroll to position [36812, 0]
